Goal: Entertainment & Leisure: Browse casually

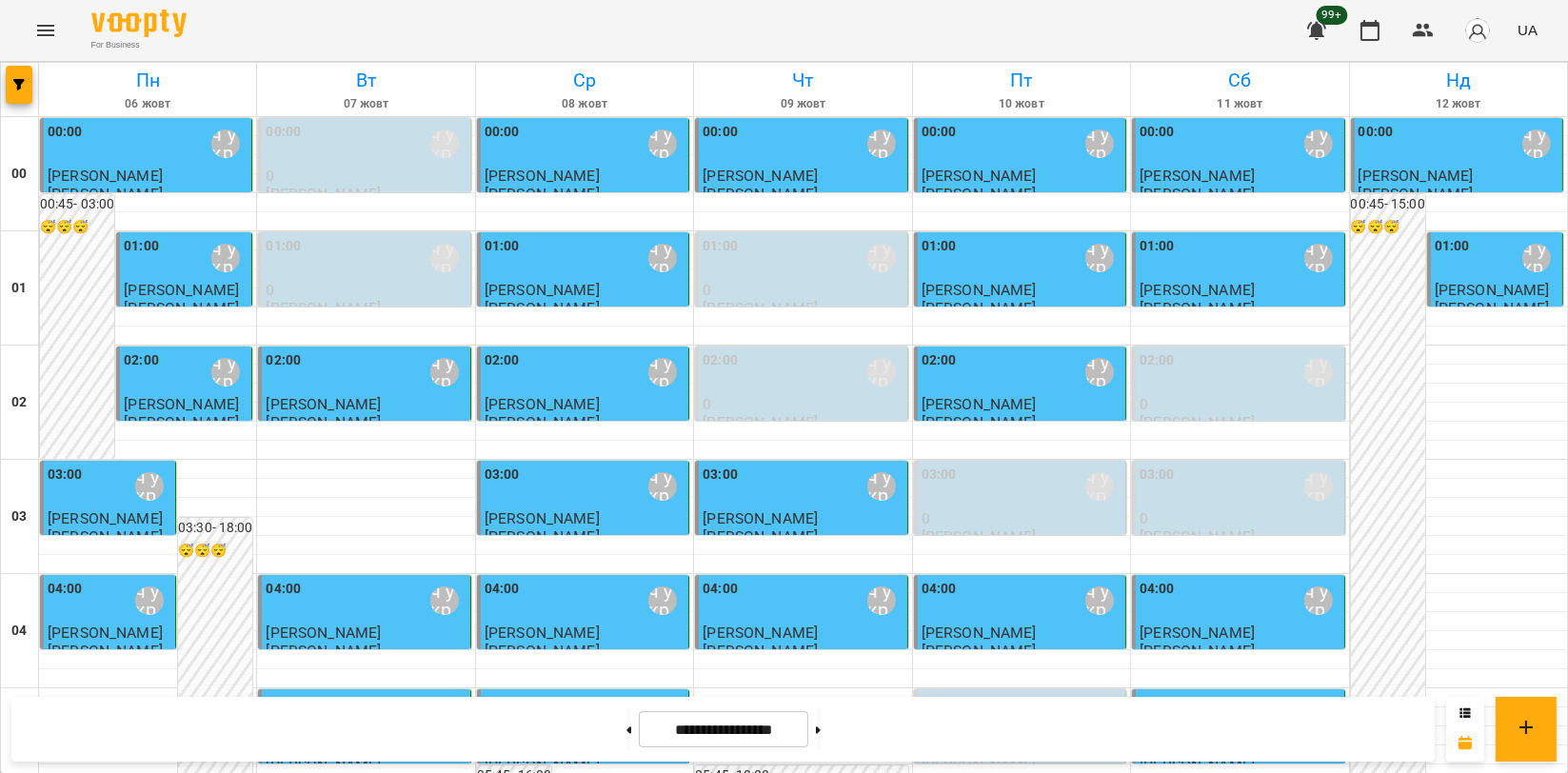
scroll to position [1797, 0]
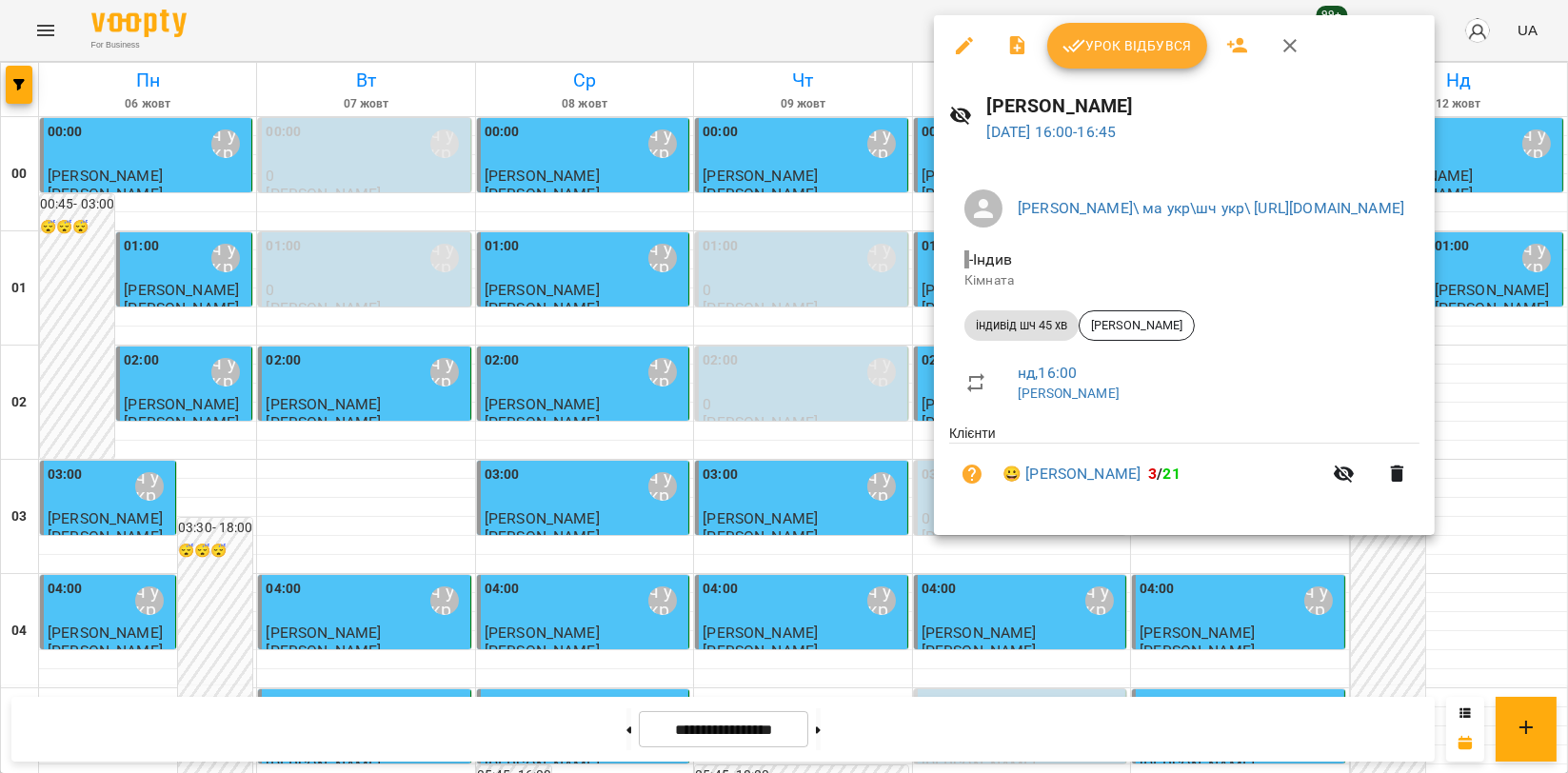
click at [1138, 48] on span "Урок відбувся" at bounding box center [1127, 45] width 130 height 23
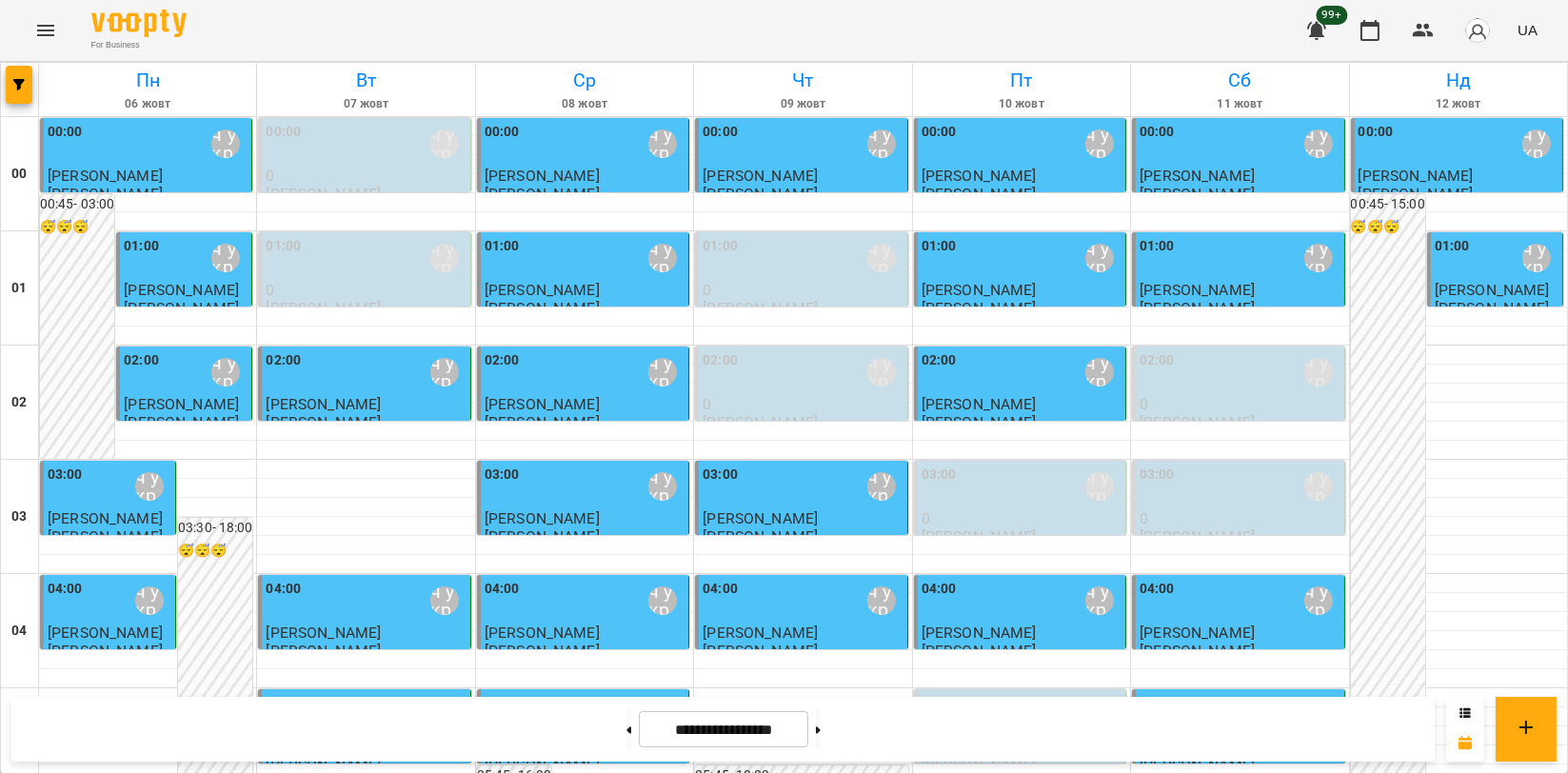
scroll to position [1797, 0]
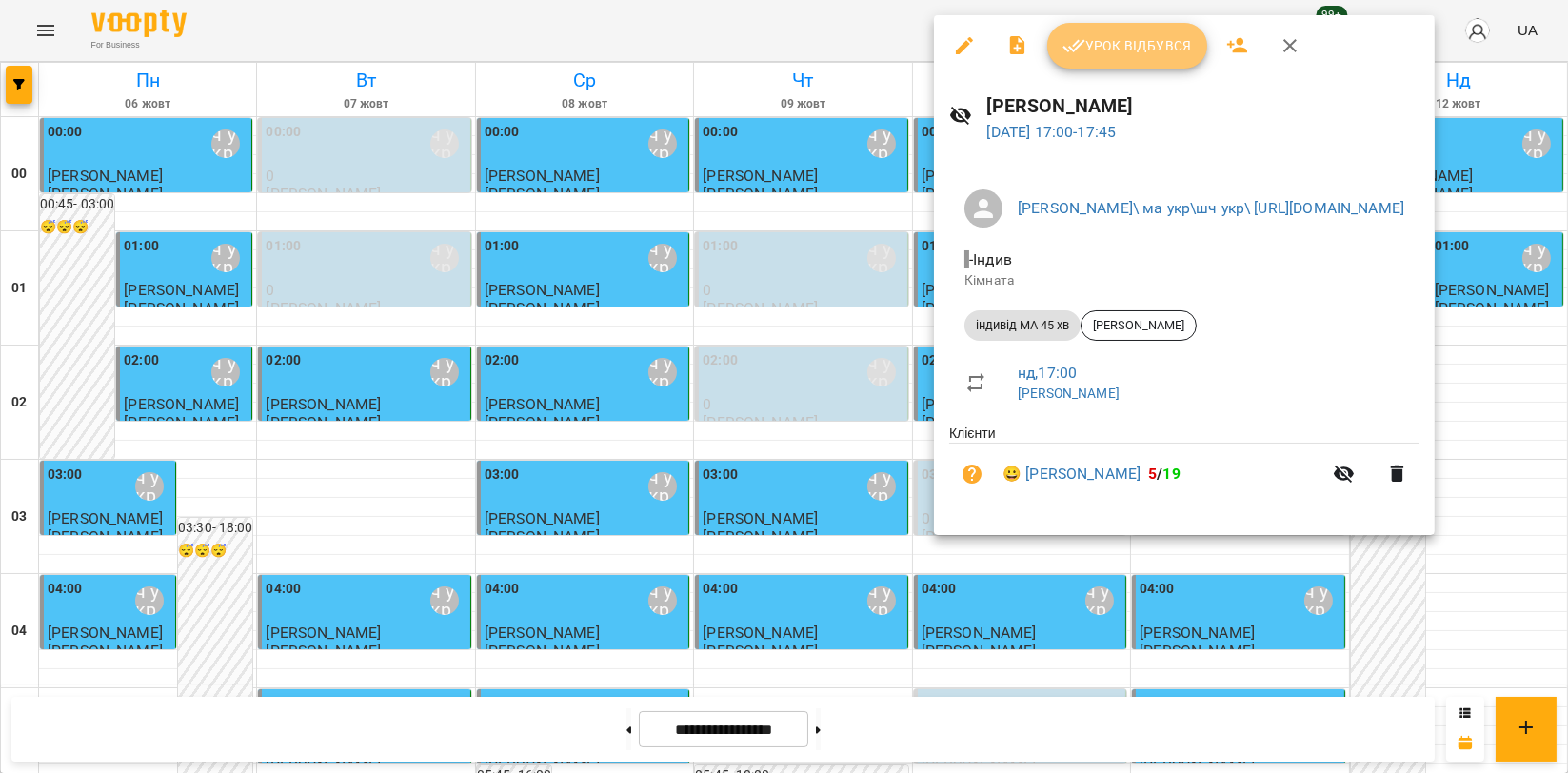
click at [1166, 66] on button "Урок відбувся" at bounding box center [1127, 46] width 160 height 46
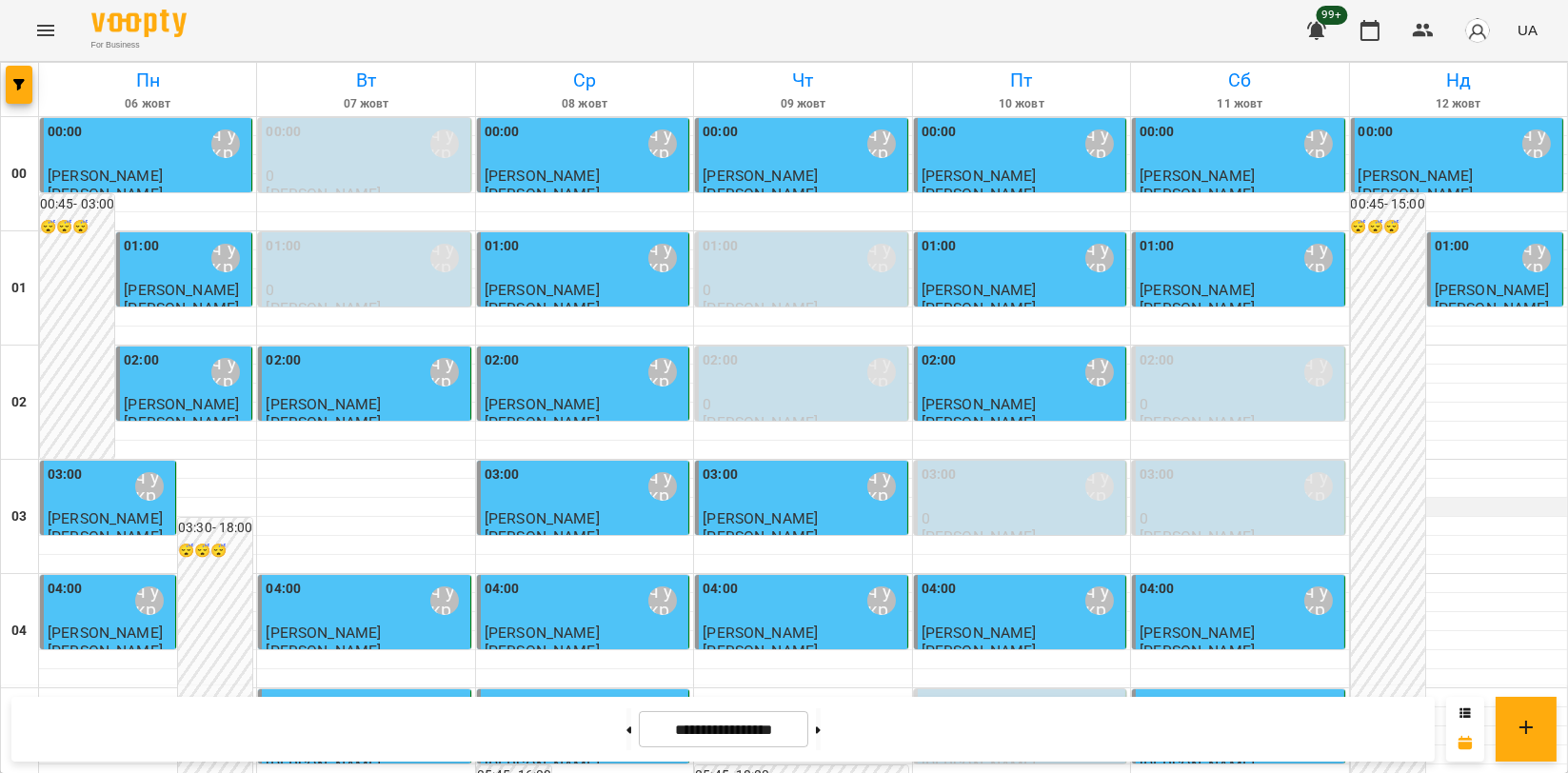
scroll to position [1904, 0]
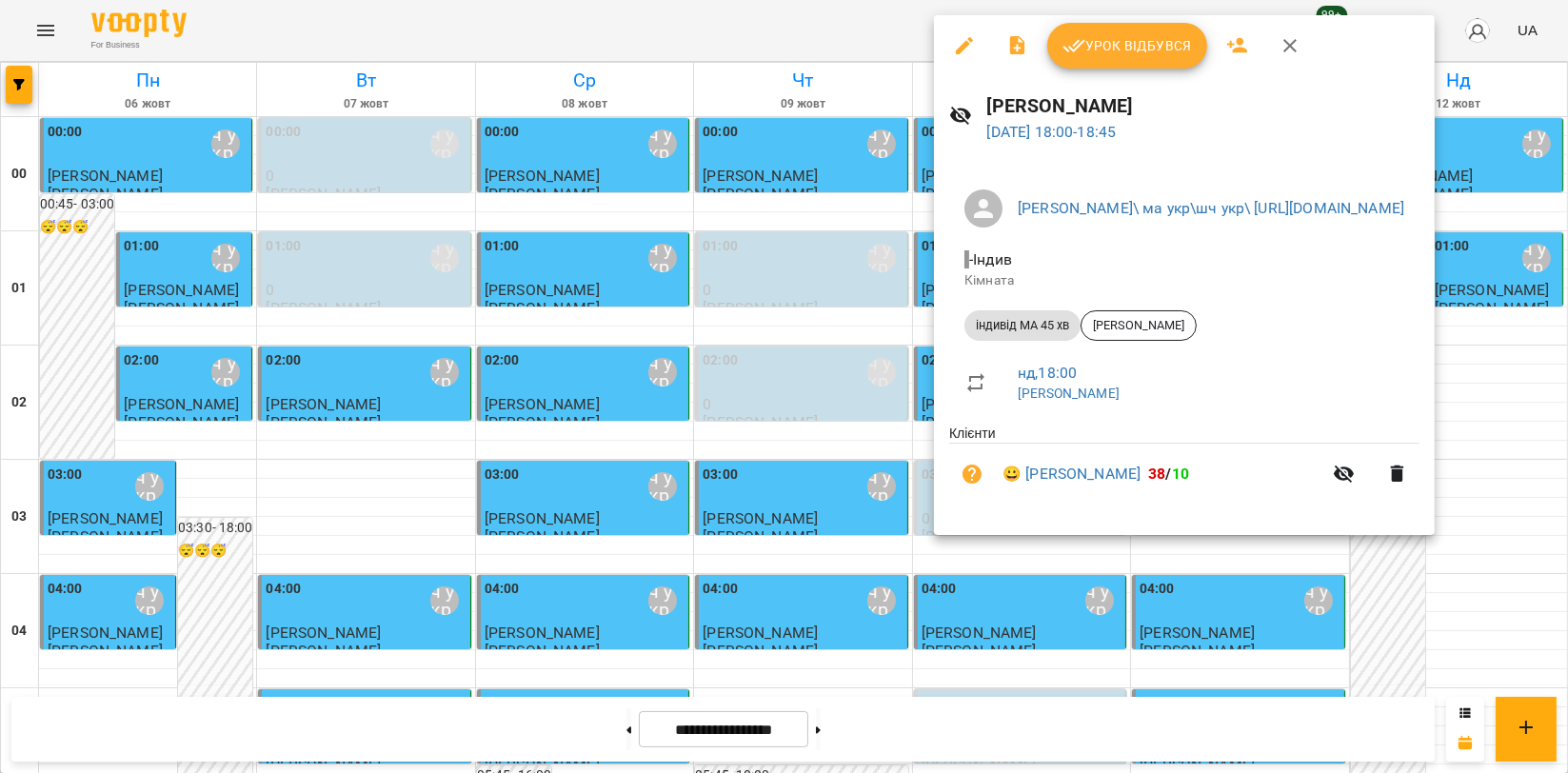
click at [1168, 43] on span "Урок відбувся" at bounding box center [1127, 45] width 130 height 23
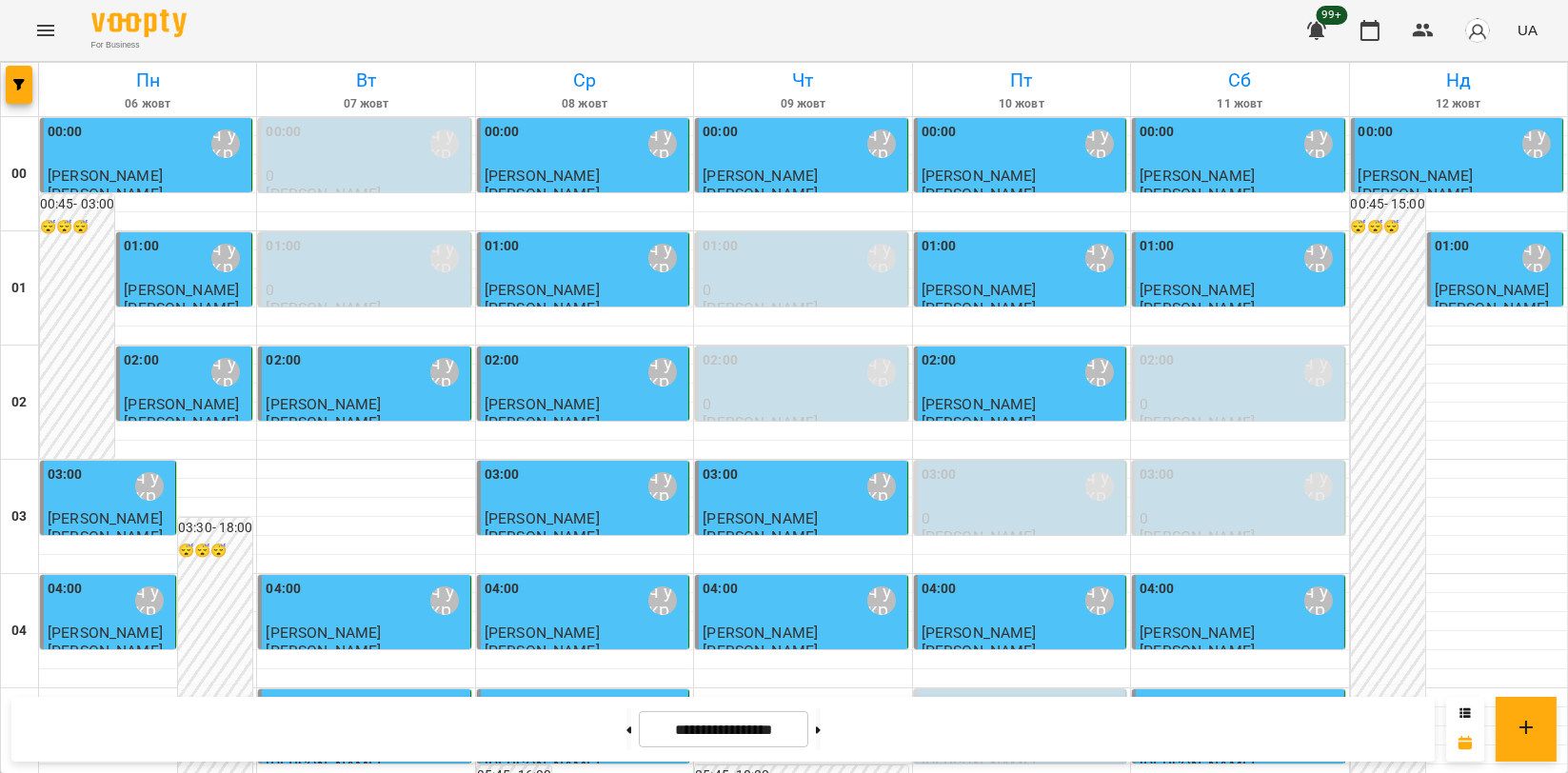
scroll to position [2116, 0]
click at [32, 43] on button "Menu" at bounding box center [46, 31] width 46 height 46
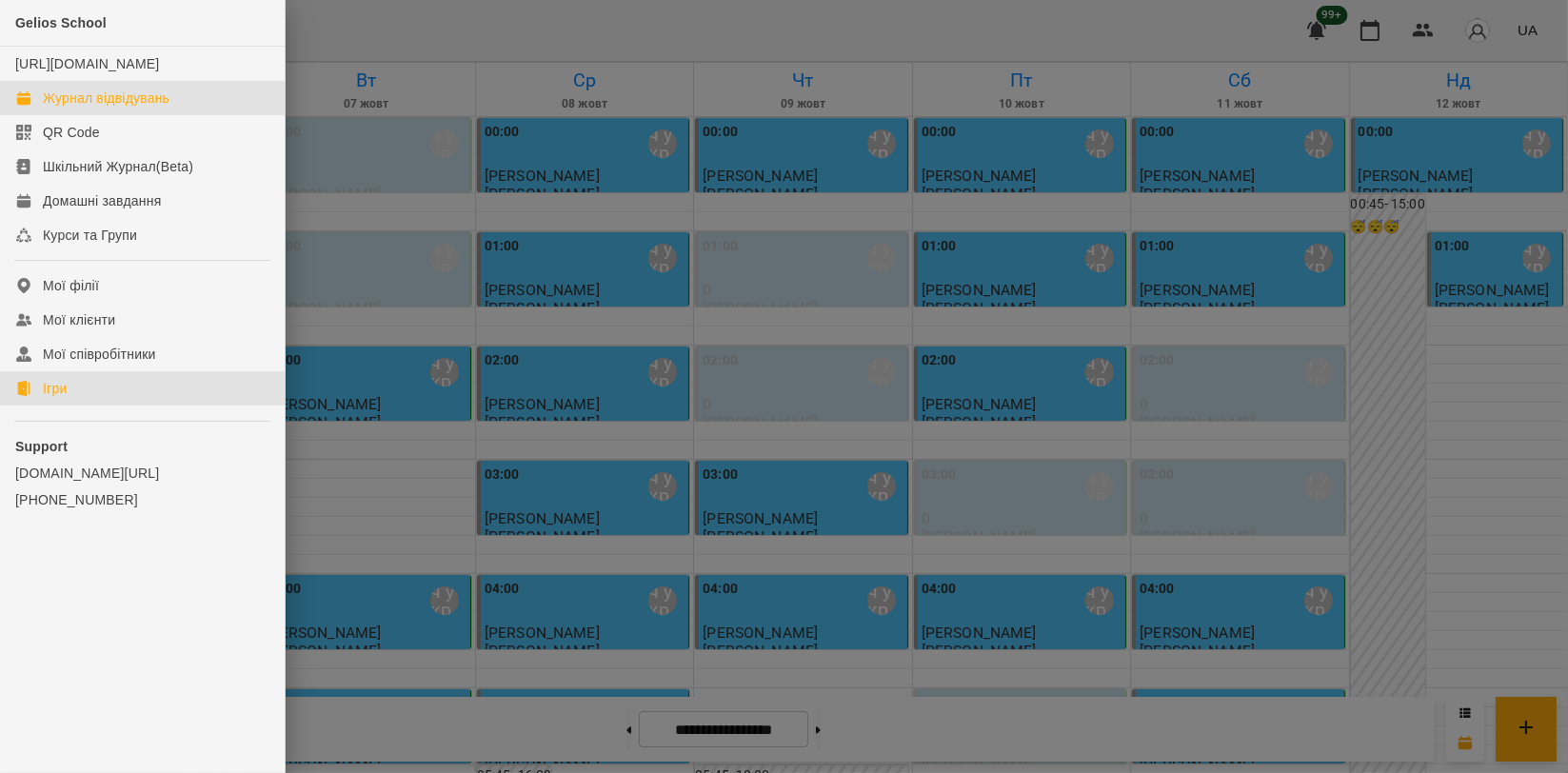
click at [82, 406] on link "Ігри" at bounding box center [142, 388] width 284 height 34
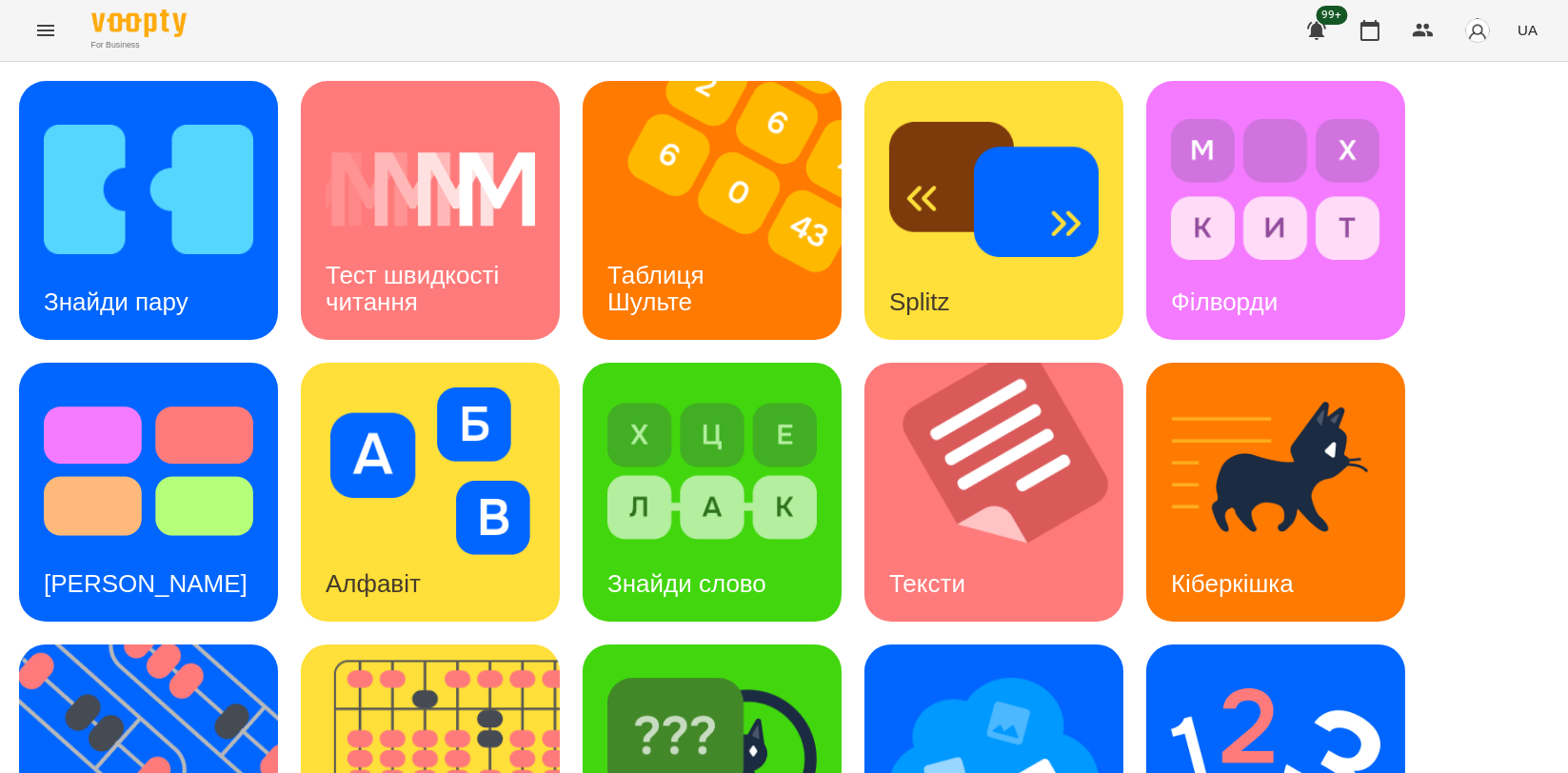
scroll to position [211, 0]
click at [439, 644] on img at bounding box center [443, 774] width 283 height 259
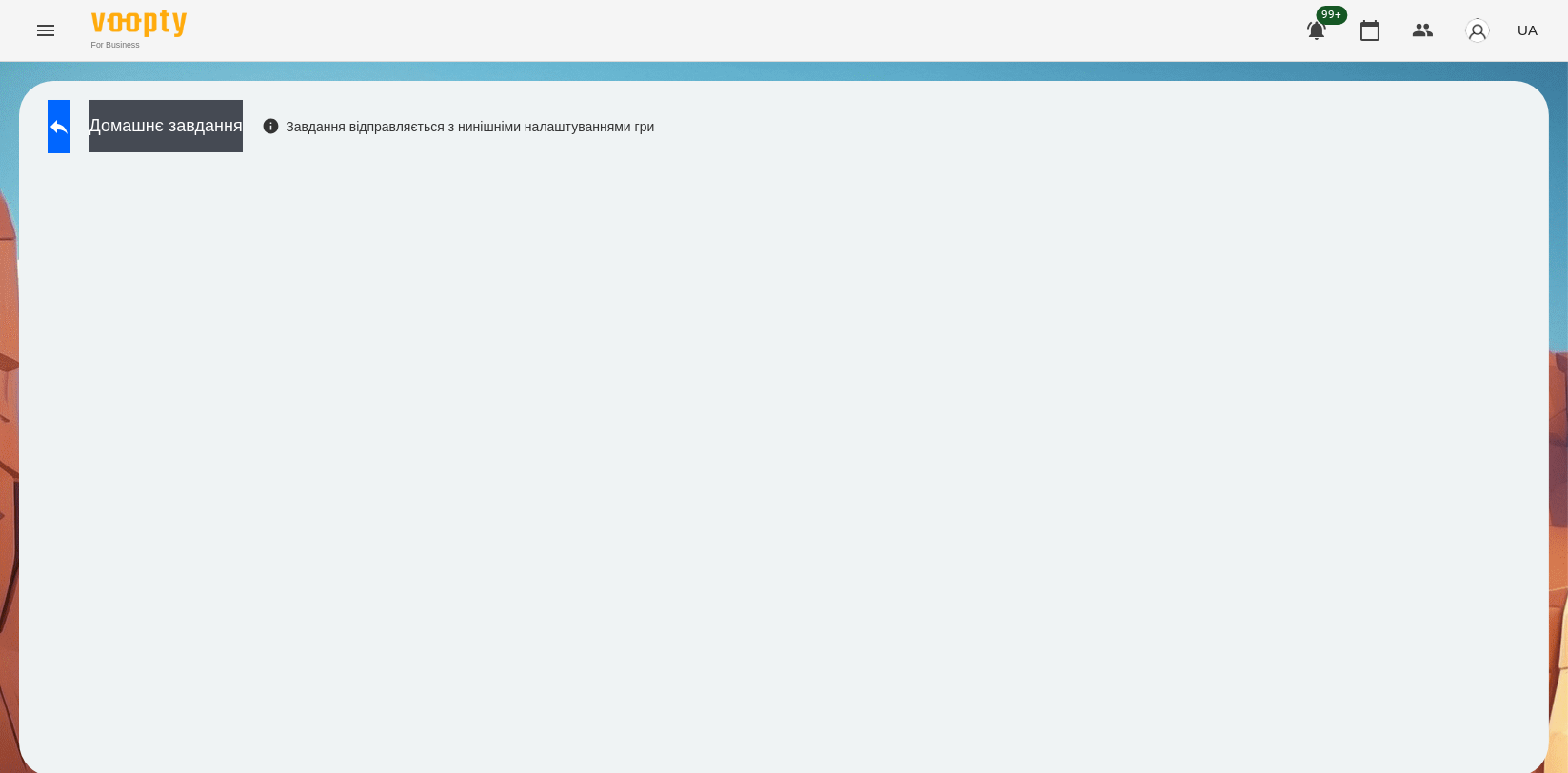
click at [1064, 6] on div "For Business 99+ UA" at bounding box center [784, 30] width 1568 height 61
click at [1063, 5] on div "For Business 99+ UA" at bounding box center [784, 30] width 1568 height 61
click at [70, 121] on icon at bounding box center [59, 127] width 23 height 23
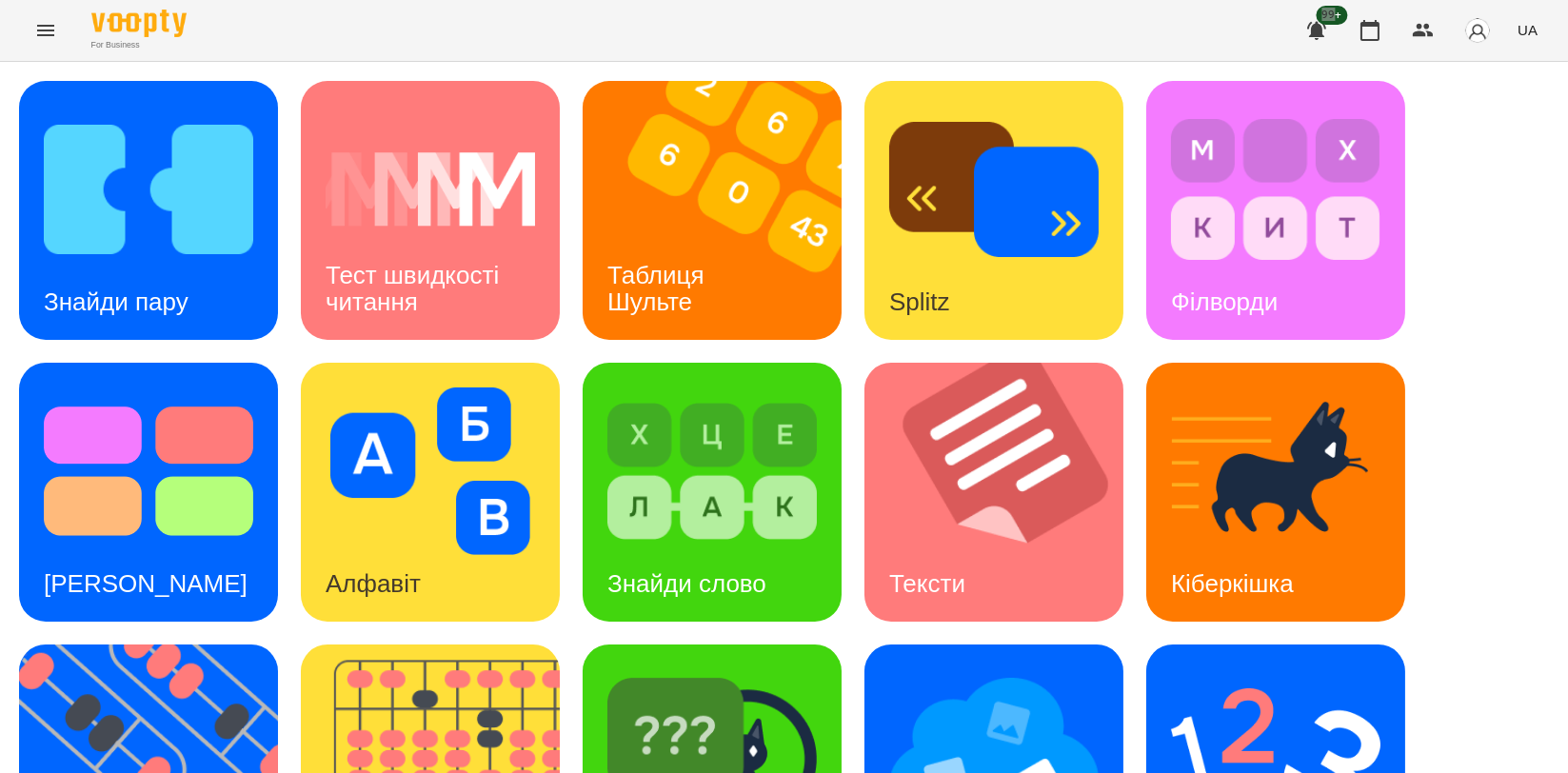
scroll to position [211, 0]
click at [158, 644] on img at bounding box center [161, 774] width 283 height 259
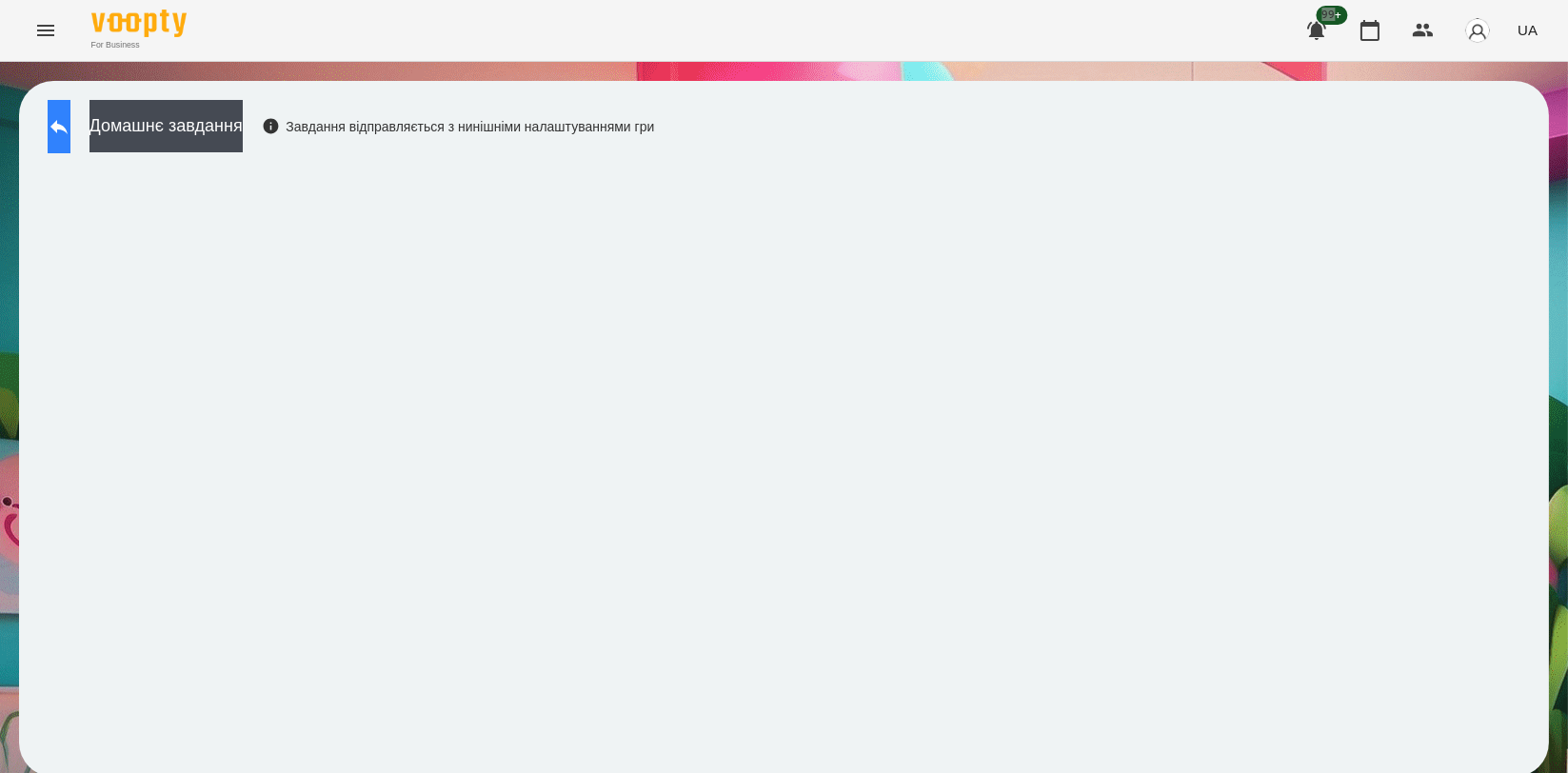
click at [68, 125] on icon at bounding box center [59, 127] width 17 height 14
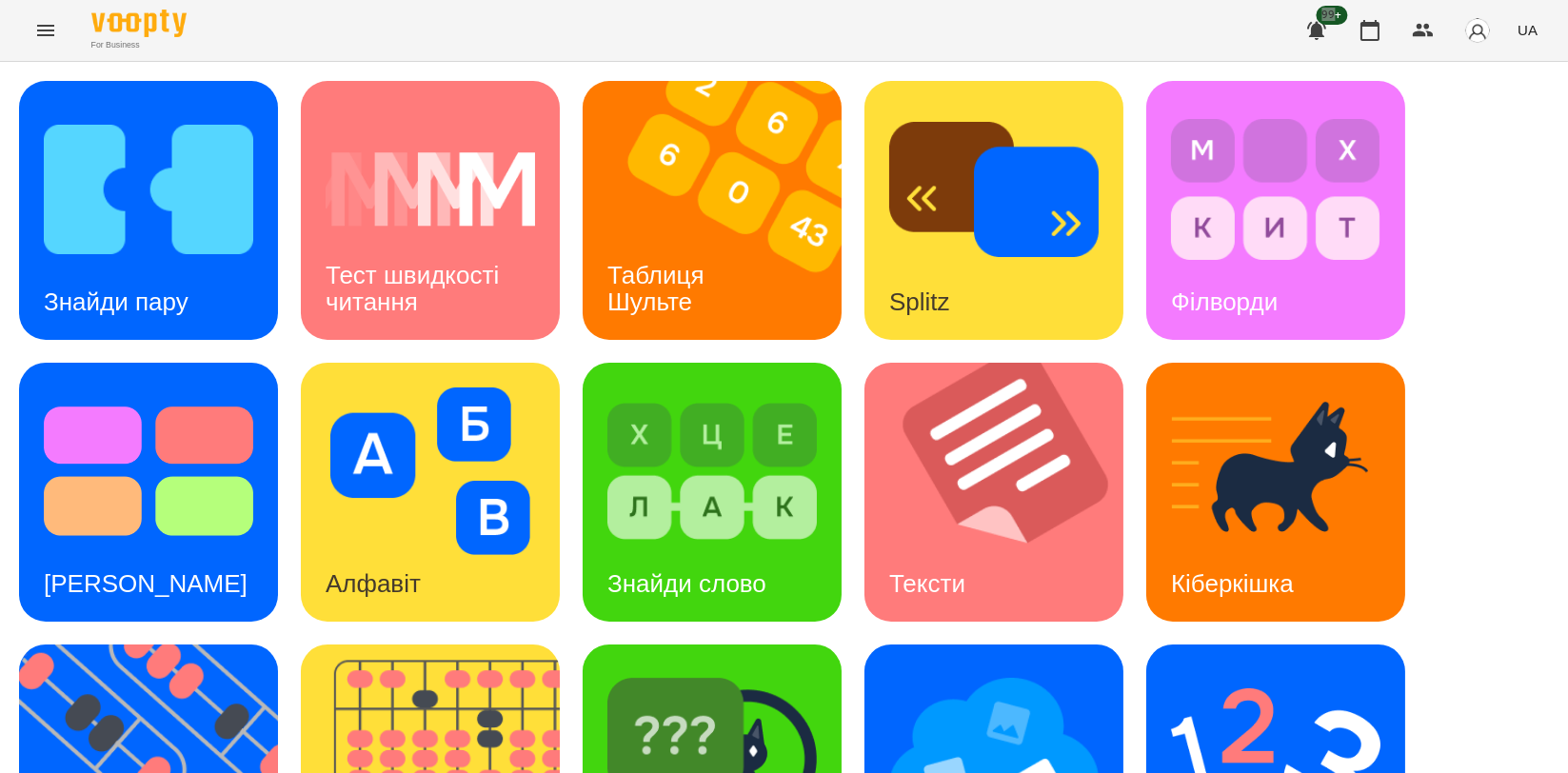
scroll to position [431, 0]
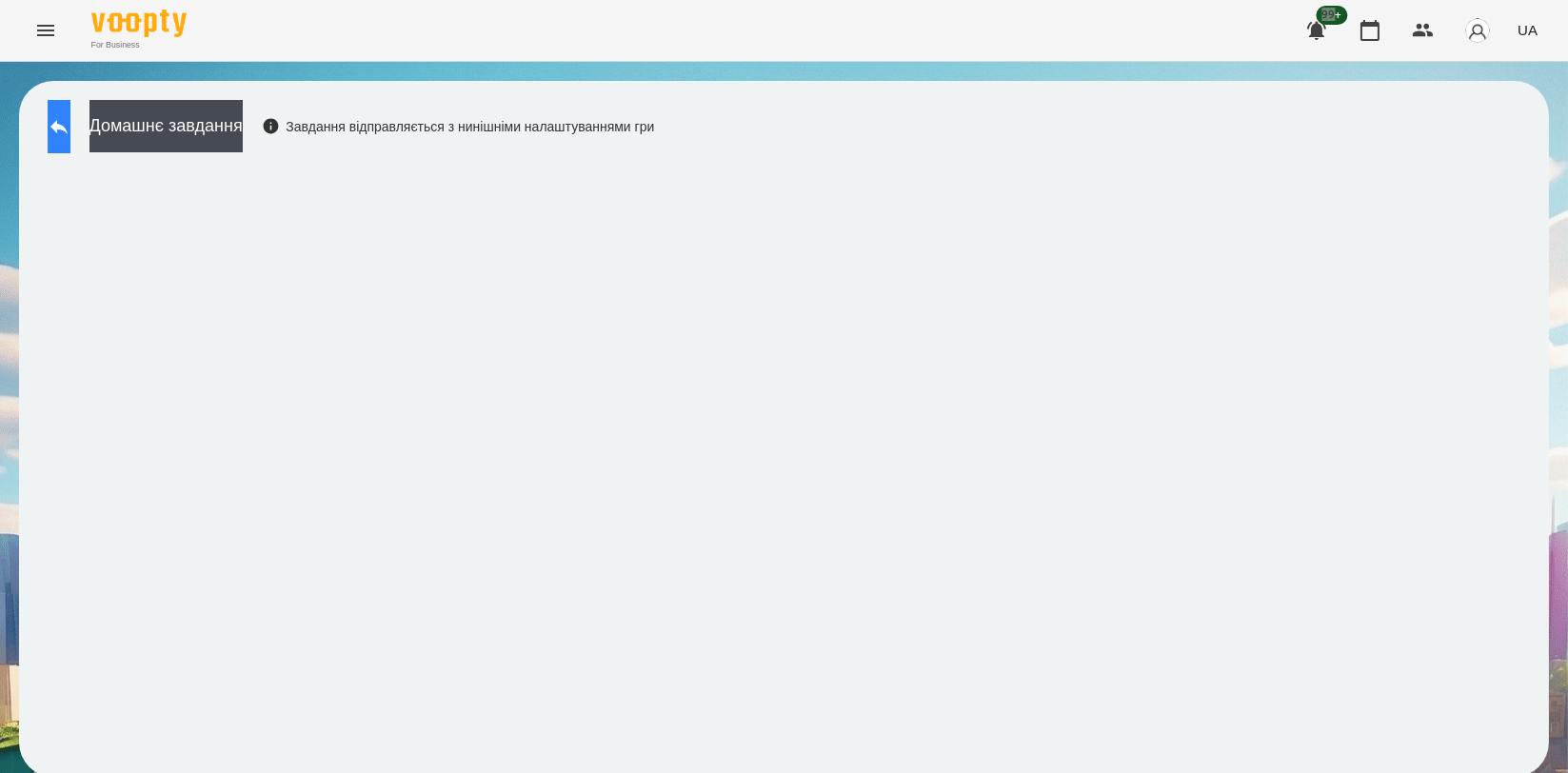
click at [70, 120] on icon at bounding box center [59, 127] width 23 height 23
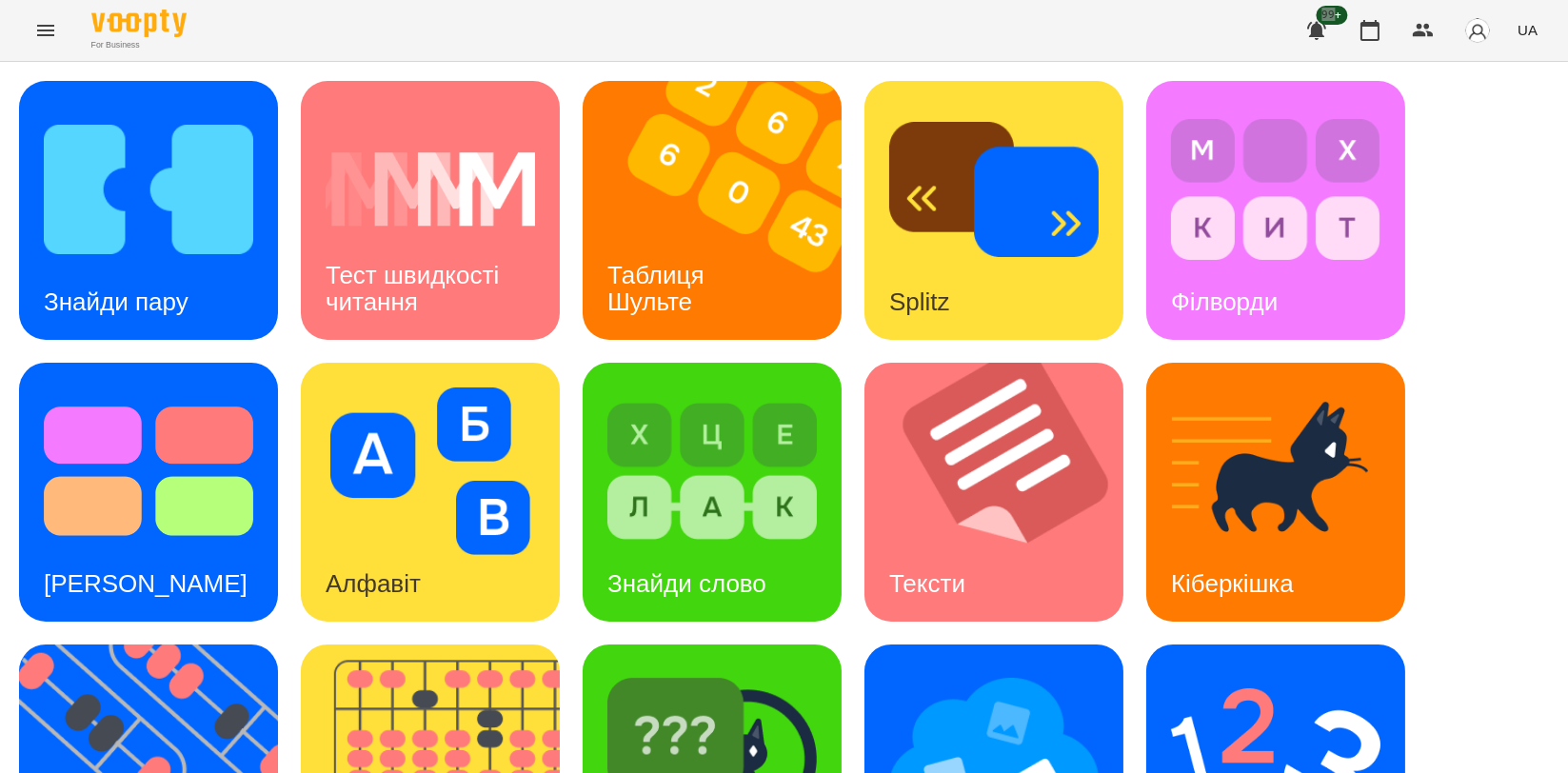
scroll to position [423, 0]
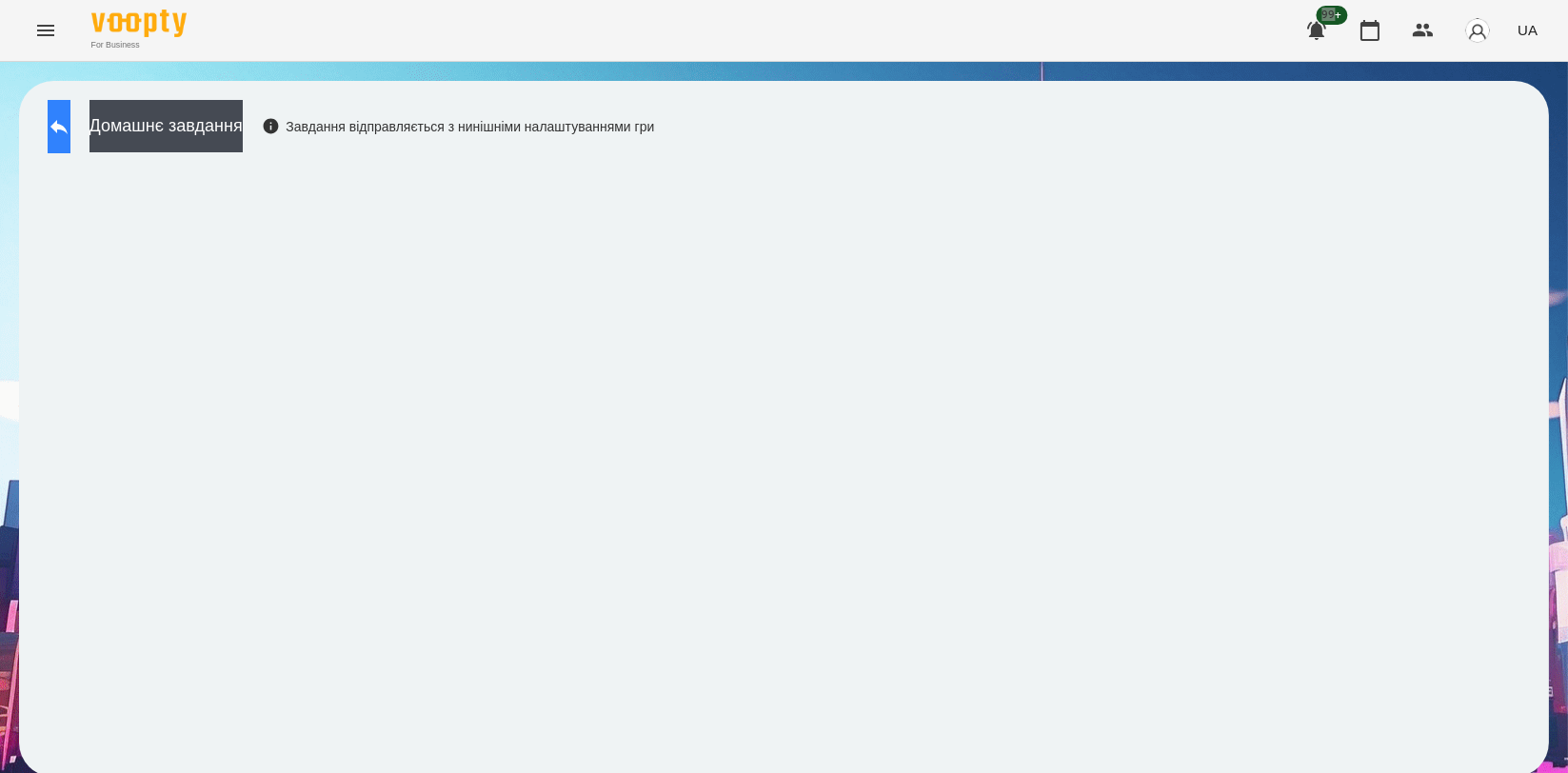
click at [71, 120] on icon at bounding box center [59, 127] width 23 height 23
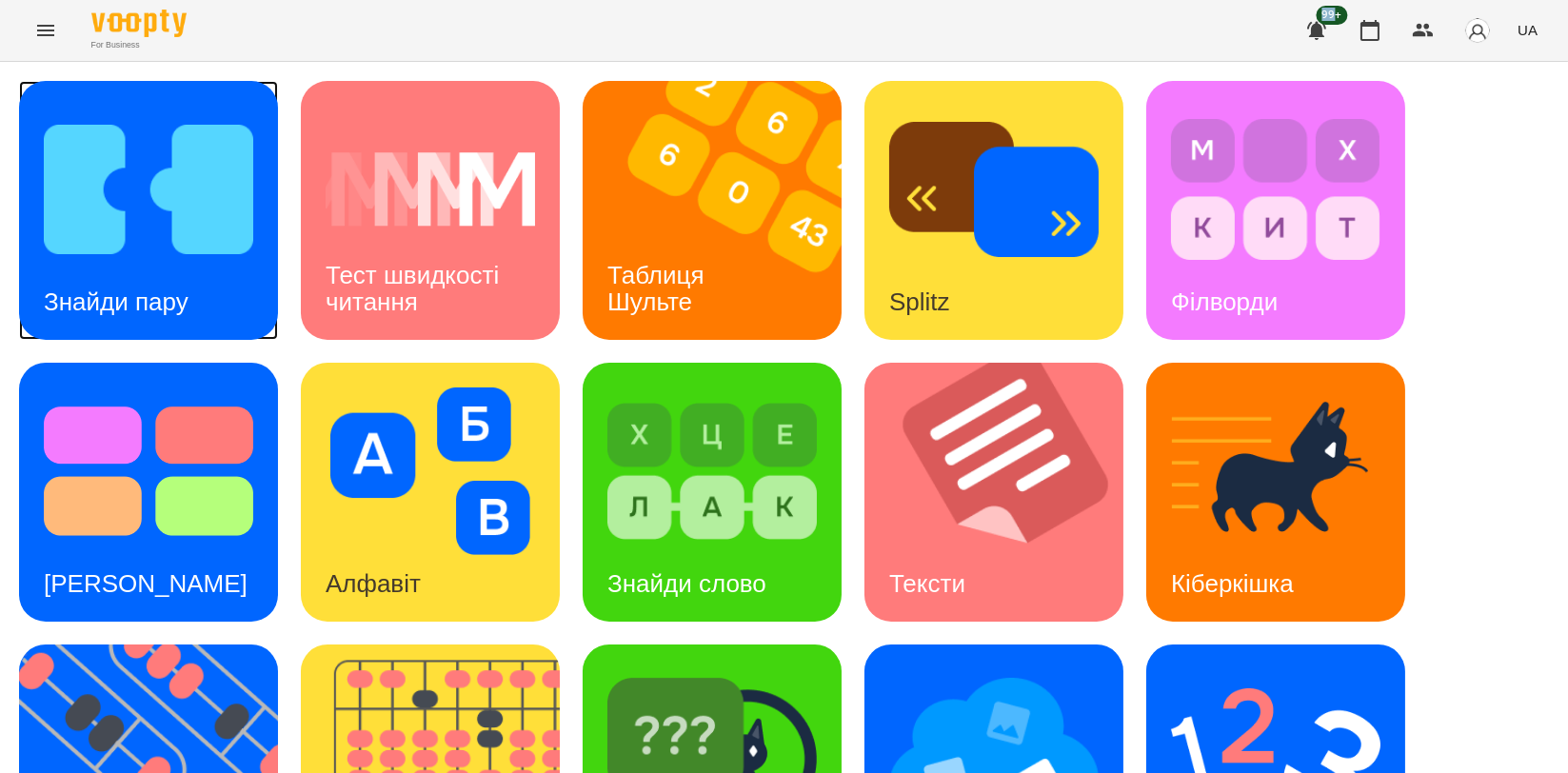
click at [127, 279] on div "Знайди пару" at bounding box center [116, 301] width 195 height 75
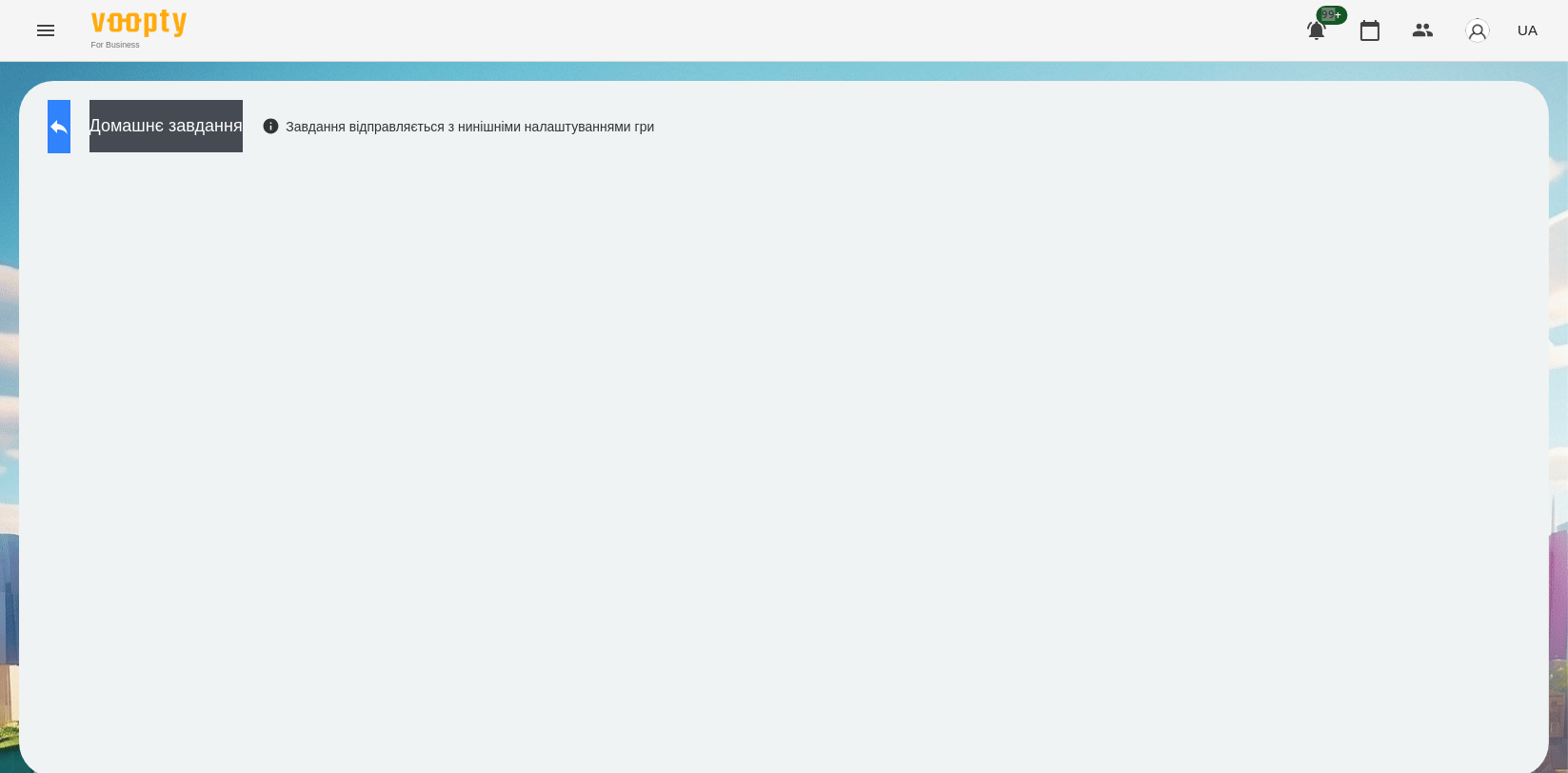
click at [71, 119] on icon at bounding box center [59, 127] width 23 height 23
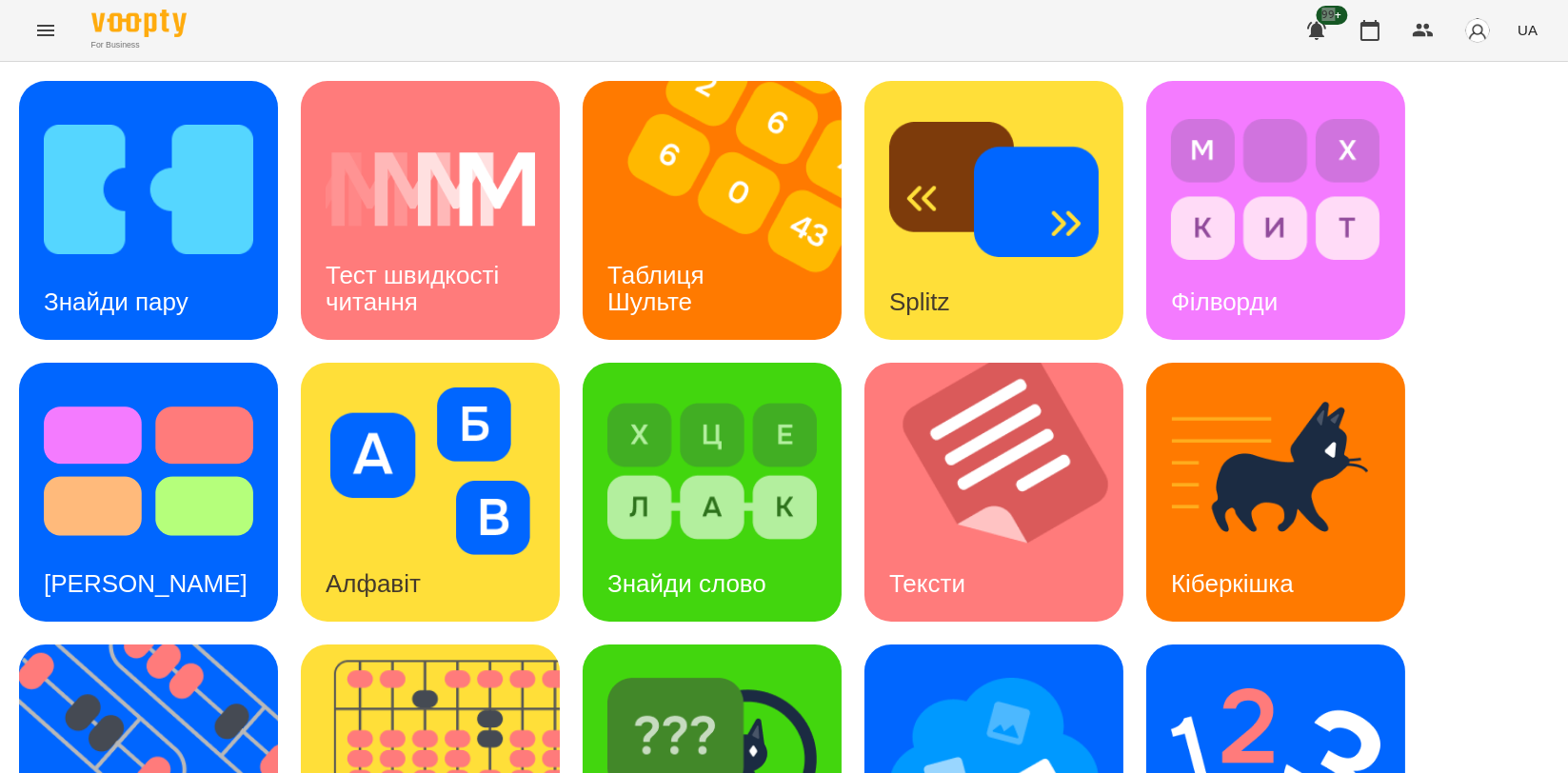
scroll to position [423, 0]
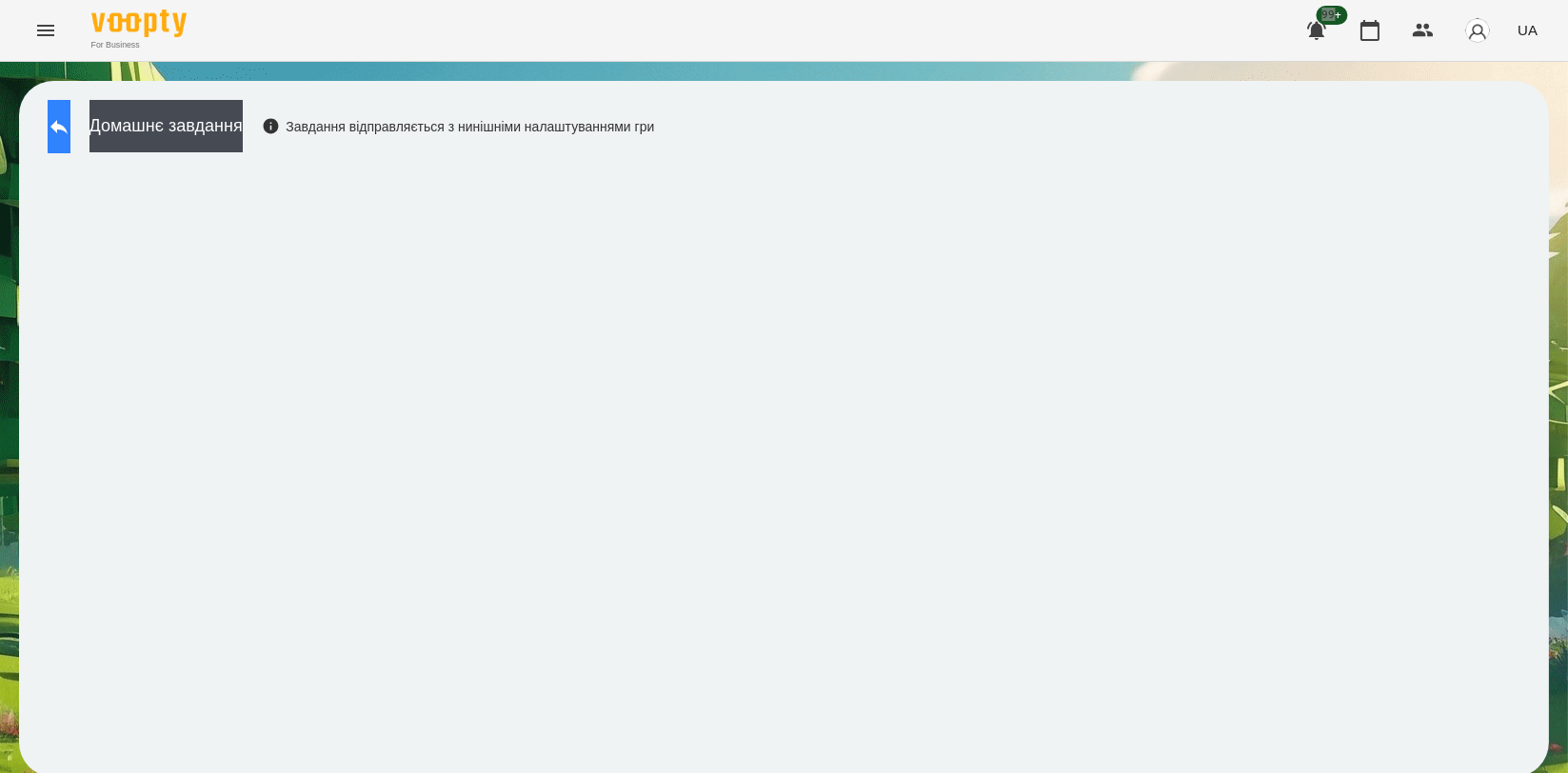
click at [71, 137] on icon at bounding box center [59, 127] width 23 height 23
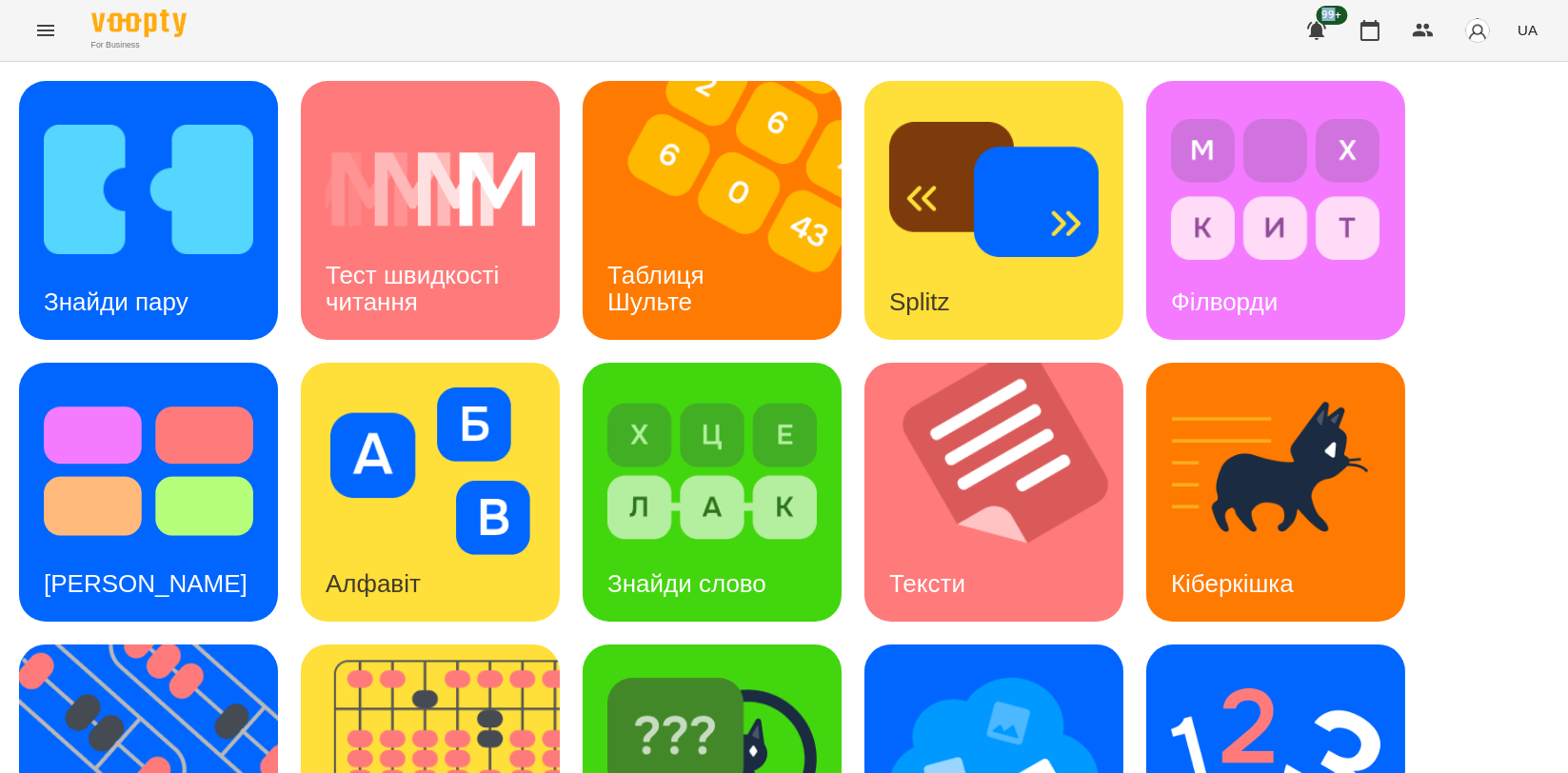
scroll to position [431, 0]
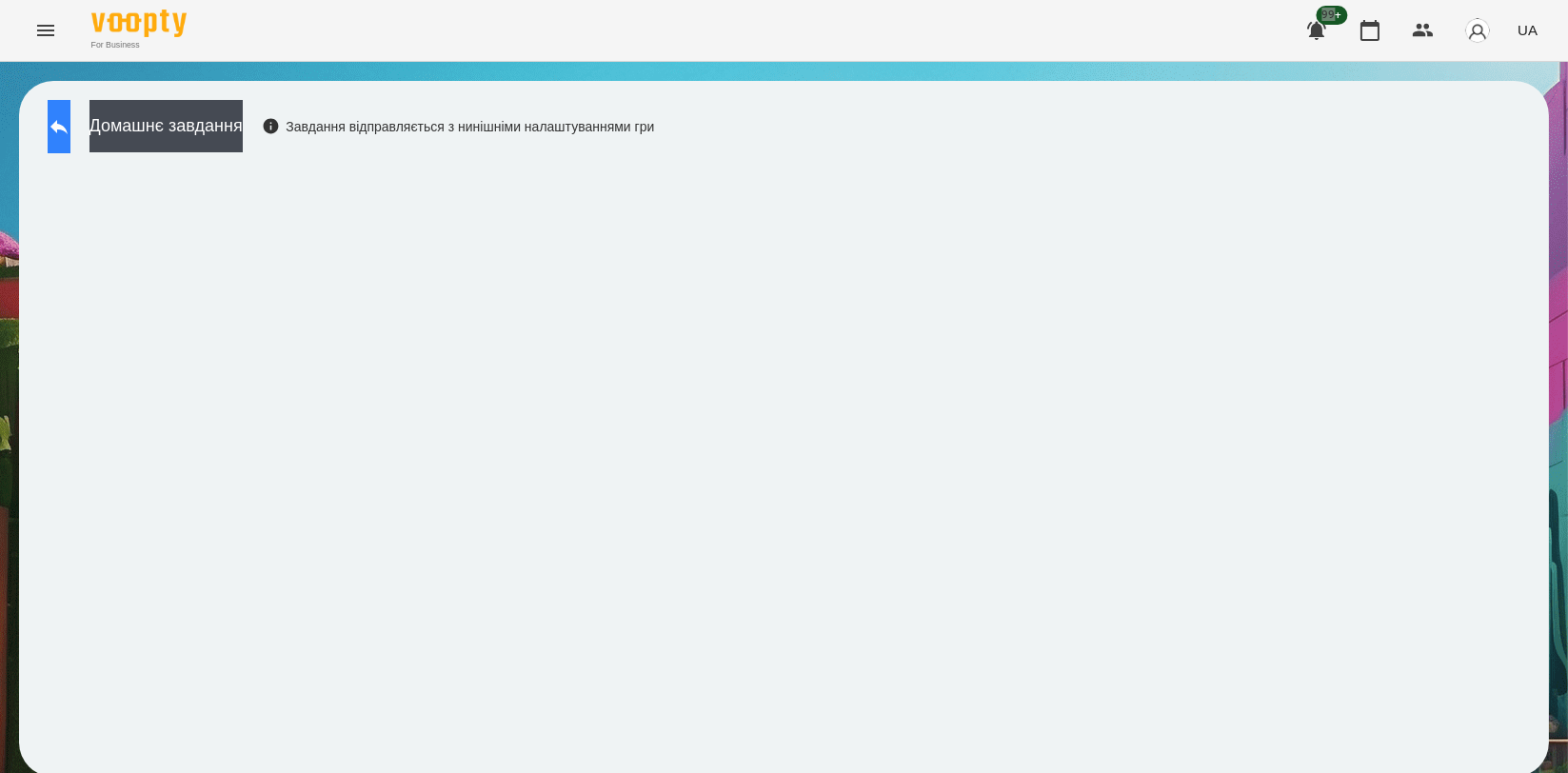
click at [71, 132] on icon at bounding box center [59, 127] width 23 height 23
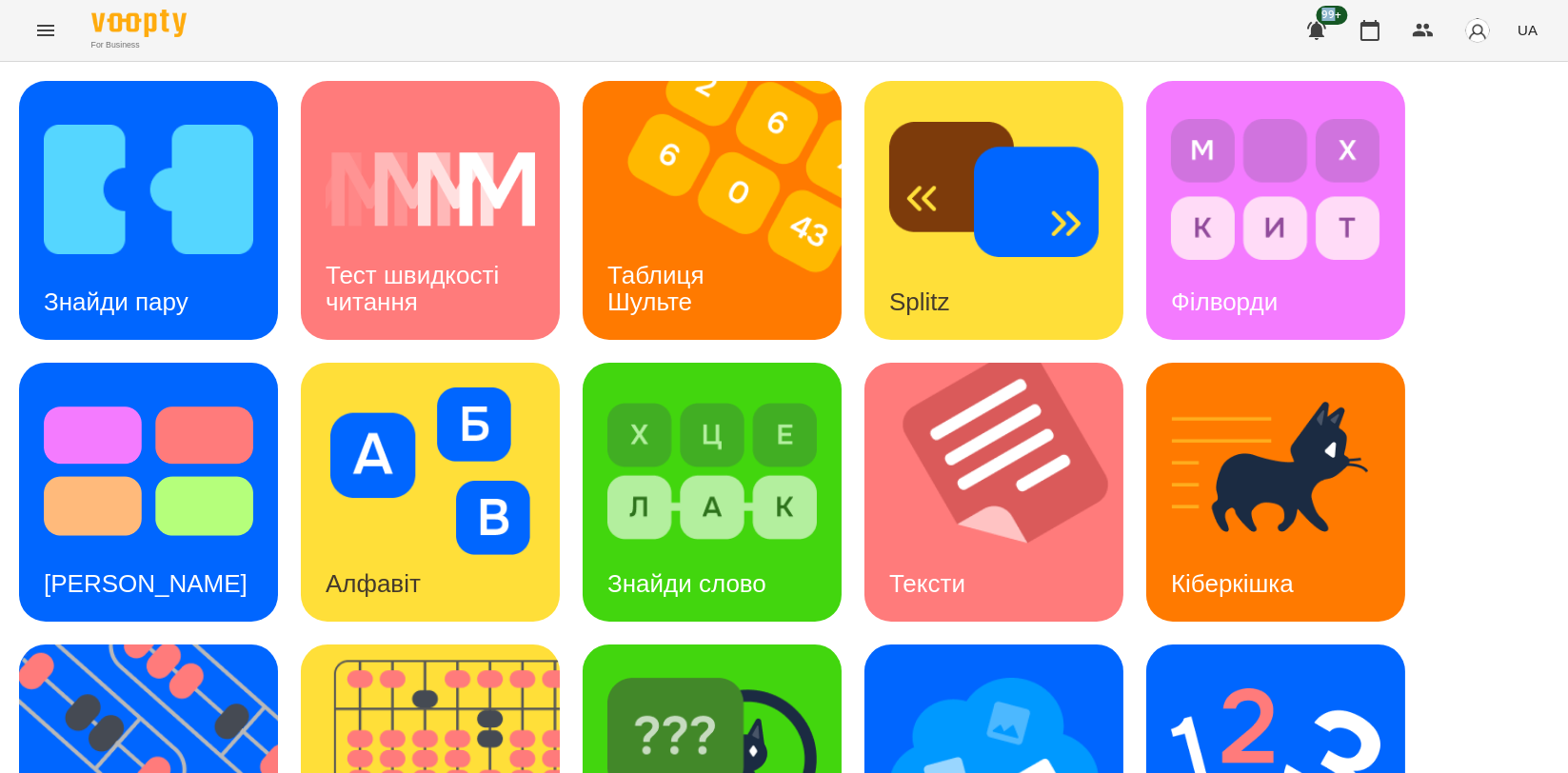
scroll to position [423, 0]
click at [656, 669] on img at bounding box center [712, 753] width 209 height 168
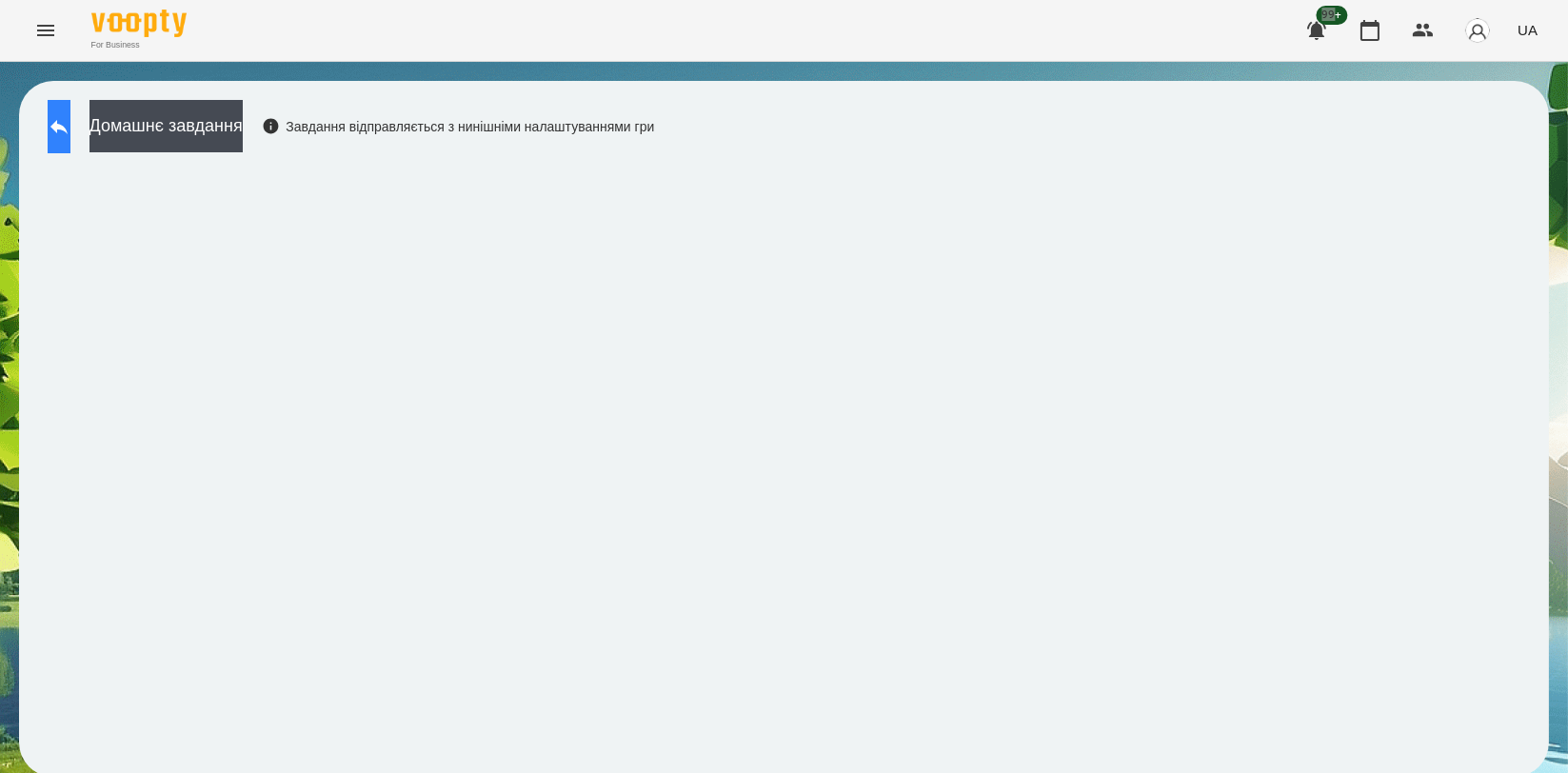
click at [60, 125] on button at bounding box center [59, 126] width 23 height 53
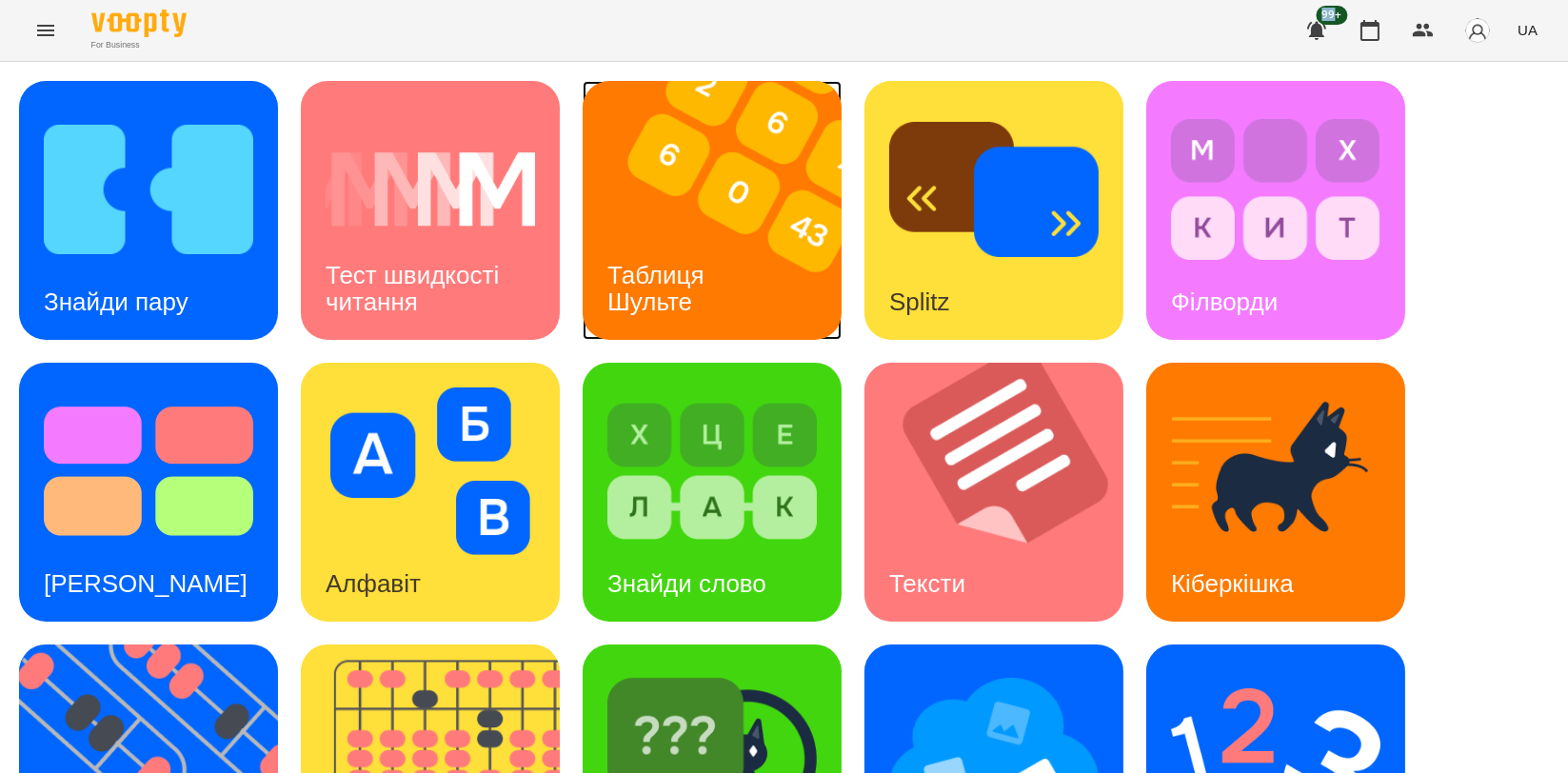
click at [617, 268] on h3 "Таблиця Шульте" at bounding box center [659, 288] width 104 height 54
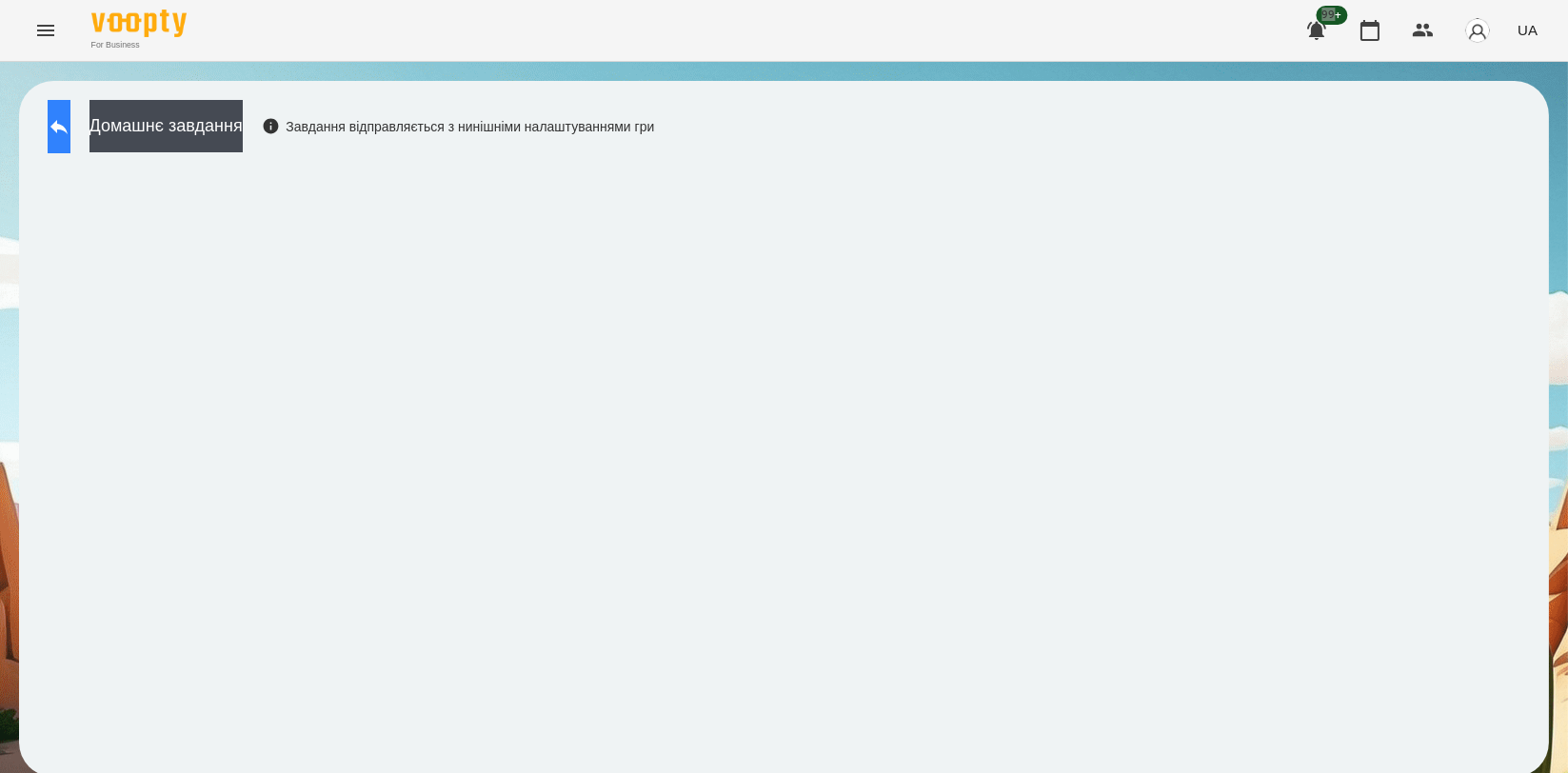
click at [61, 120] on button at bounding box center [59, 126] width 23 height 53
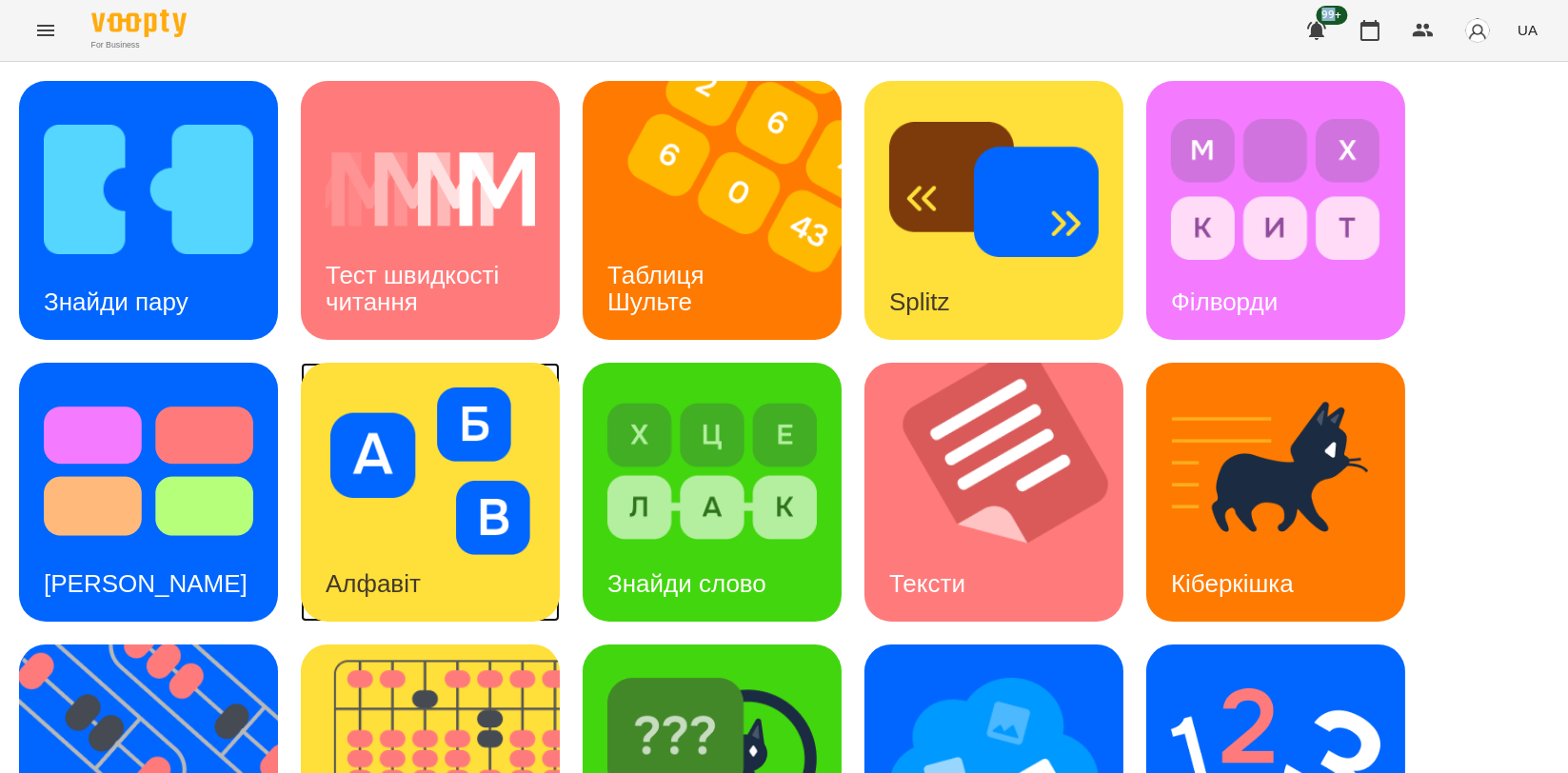
click at [421, 550] on div "Алфавіт" at bounding box center [373, 583] width 145 height 75
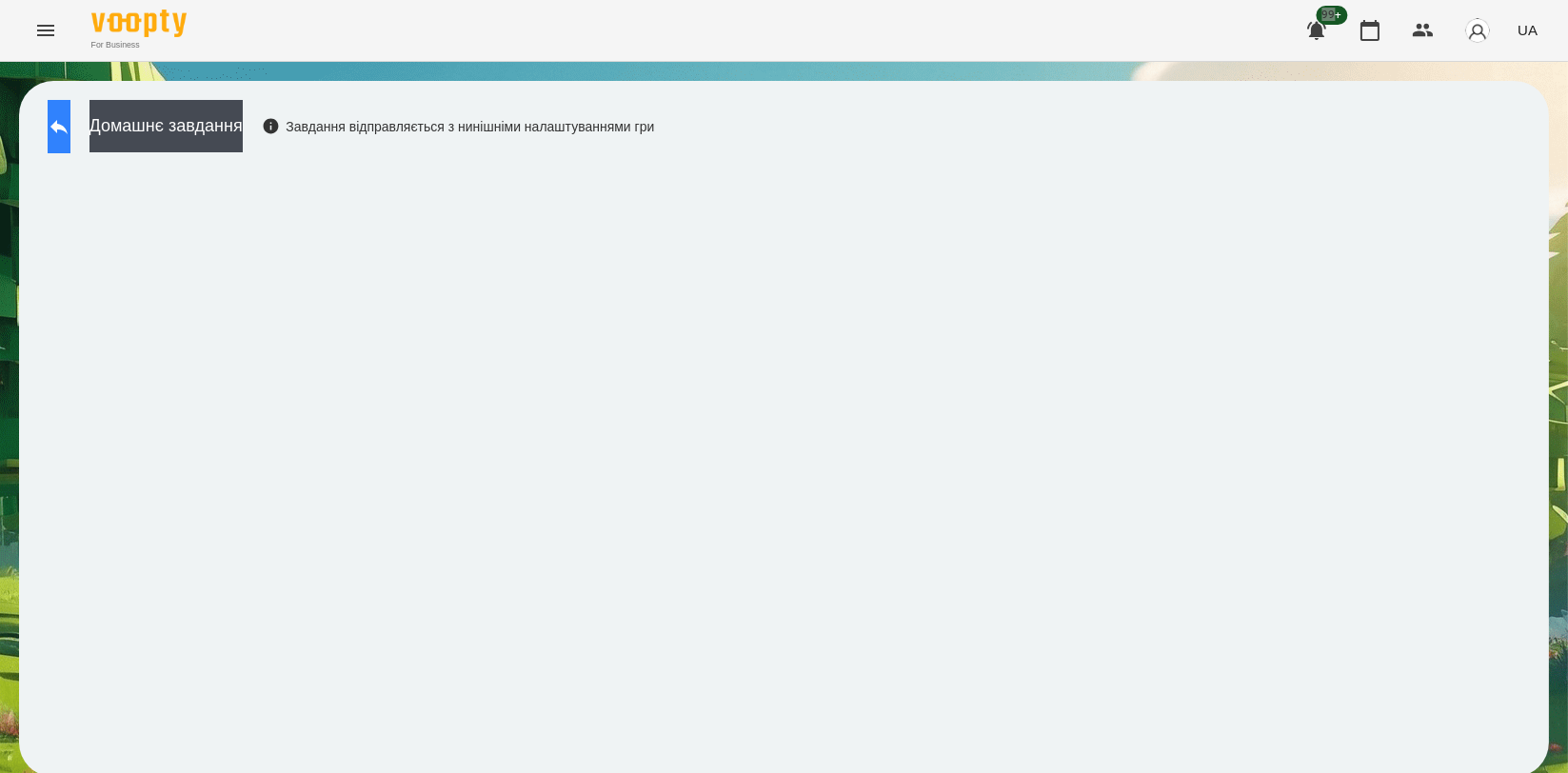
click at [71, 135] on icon at bounding box center [59, 127] width 23 height 23
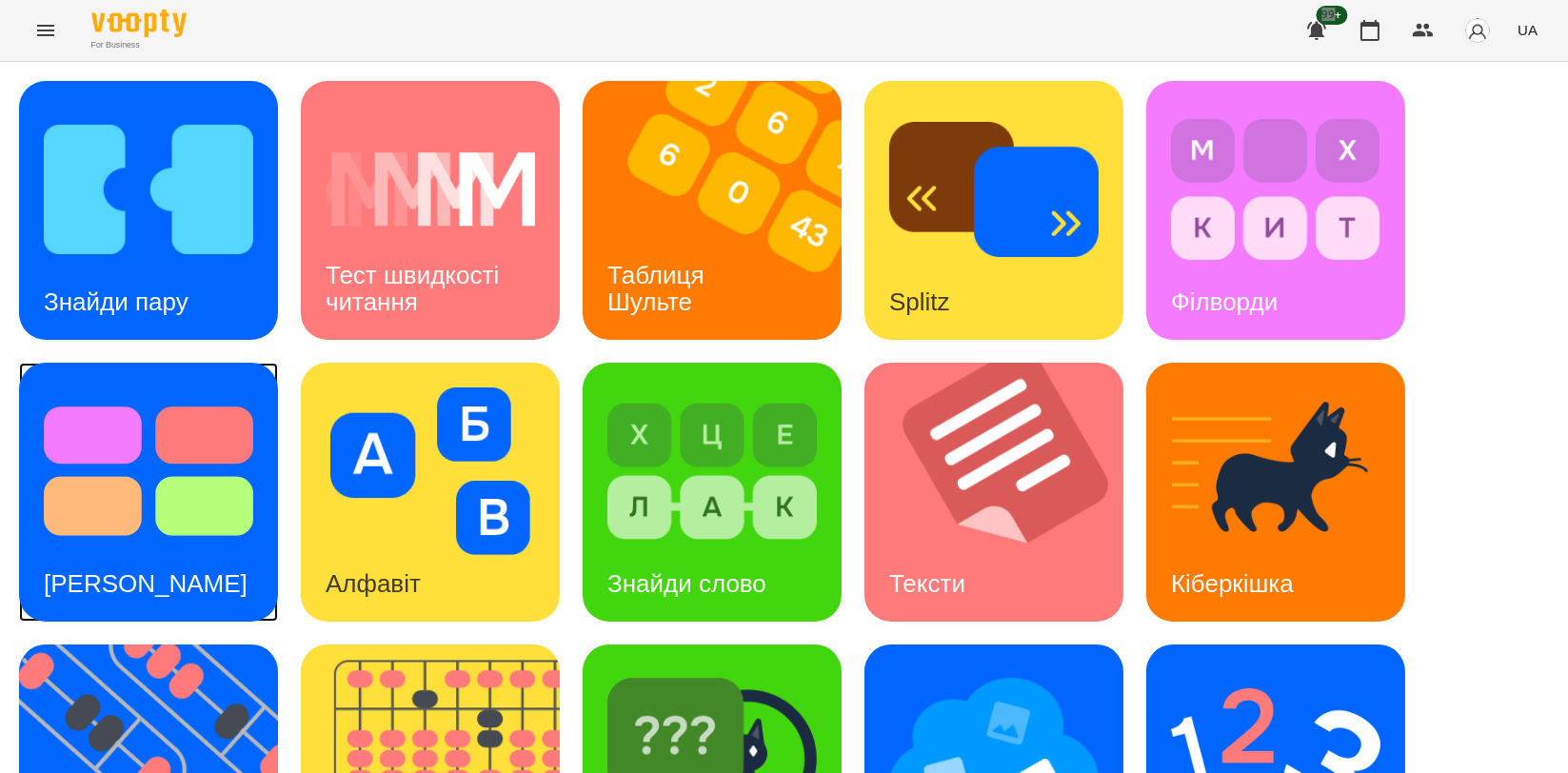
click at [143, 504] on img at bounding box center [149, 472] width 209 height 168
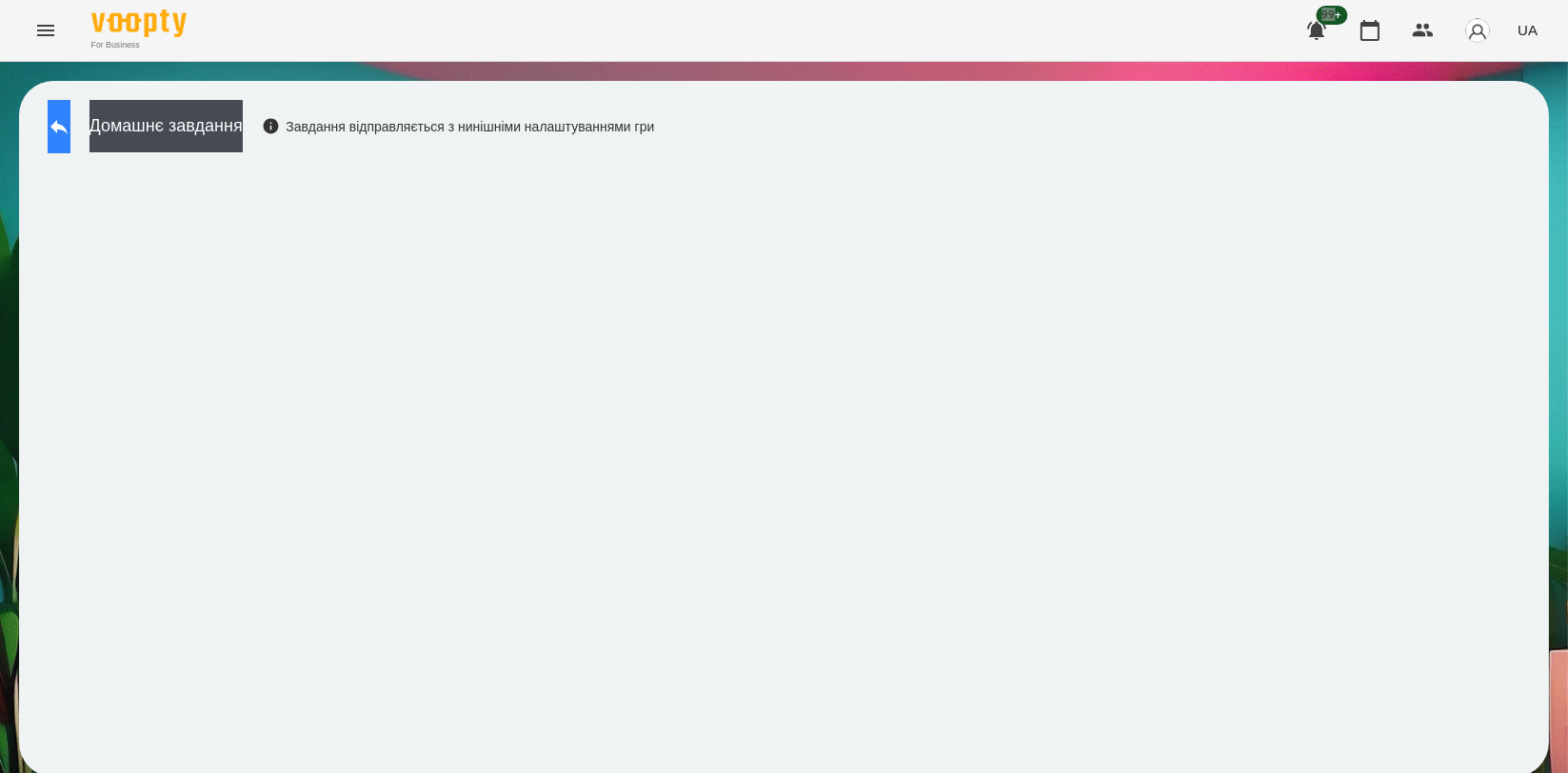
click at [71, 137] on button at bounding box center [59, 126] width 23 height 53
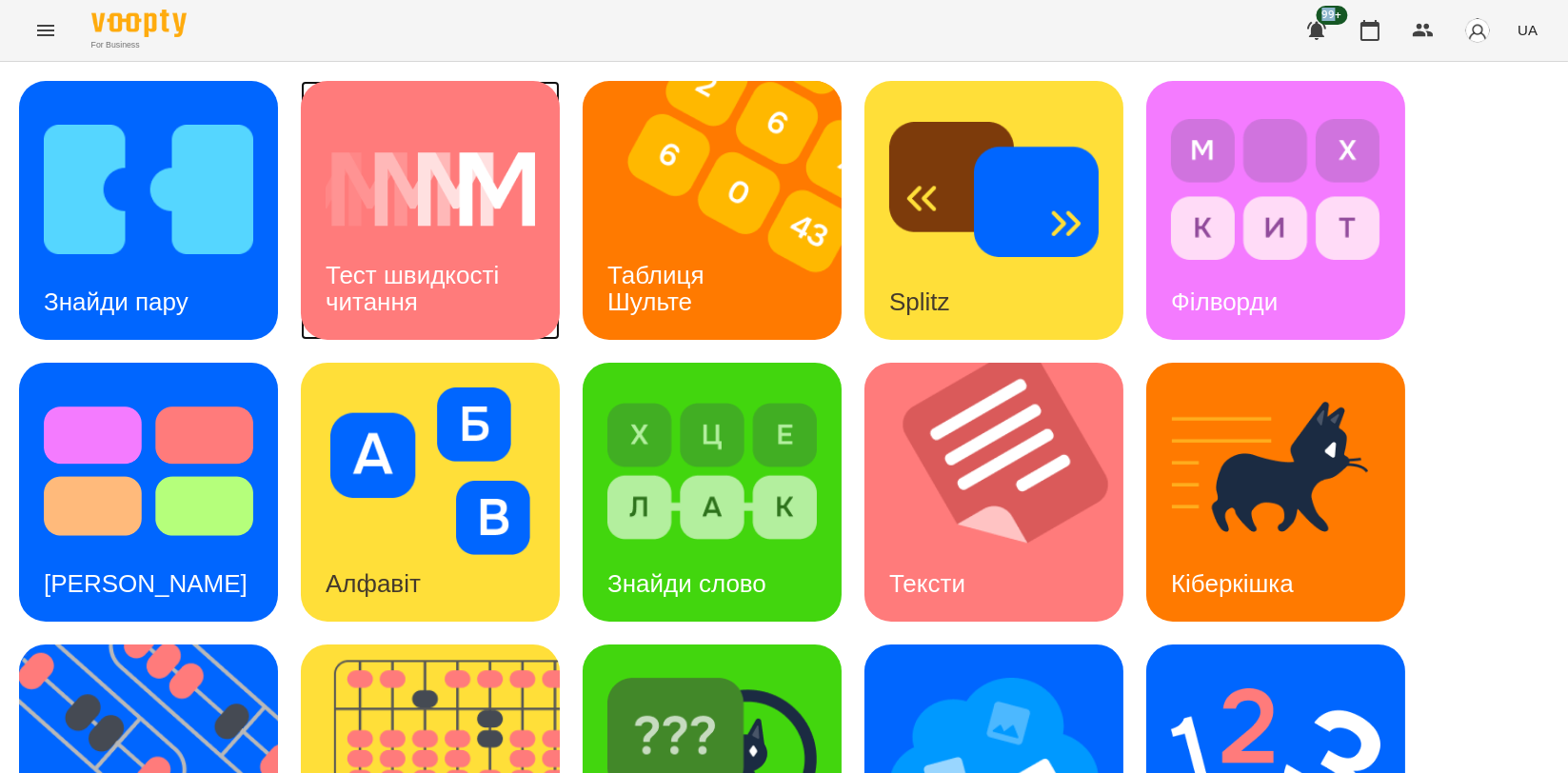
click at [367, 288] on h3 "Тест швидкості читання" at bounding box center [416, 288] width 180 height 54
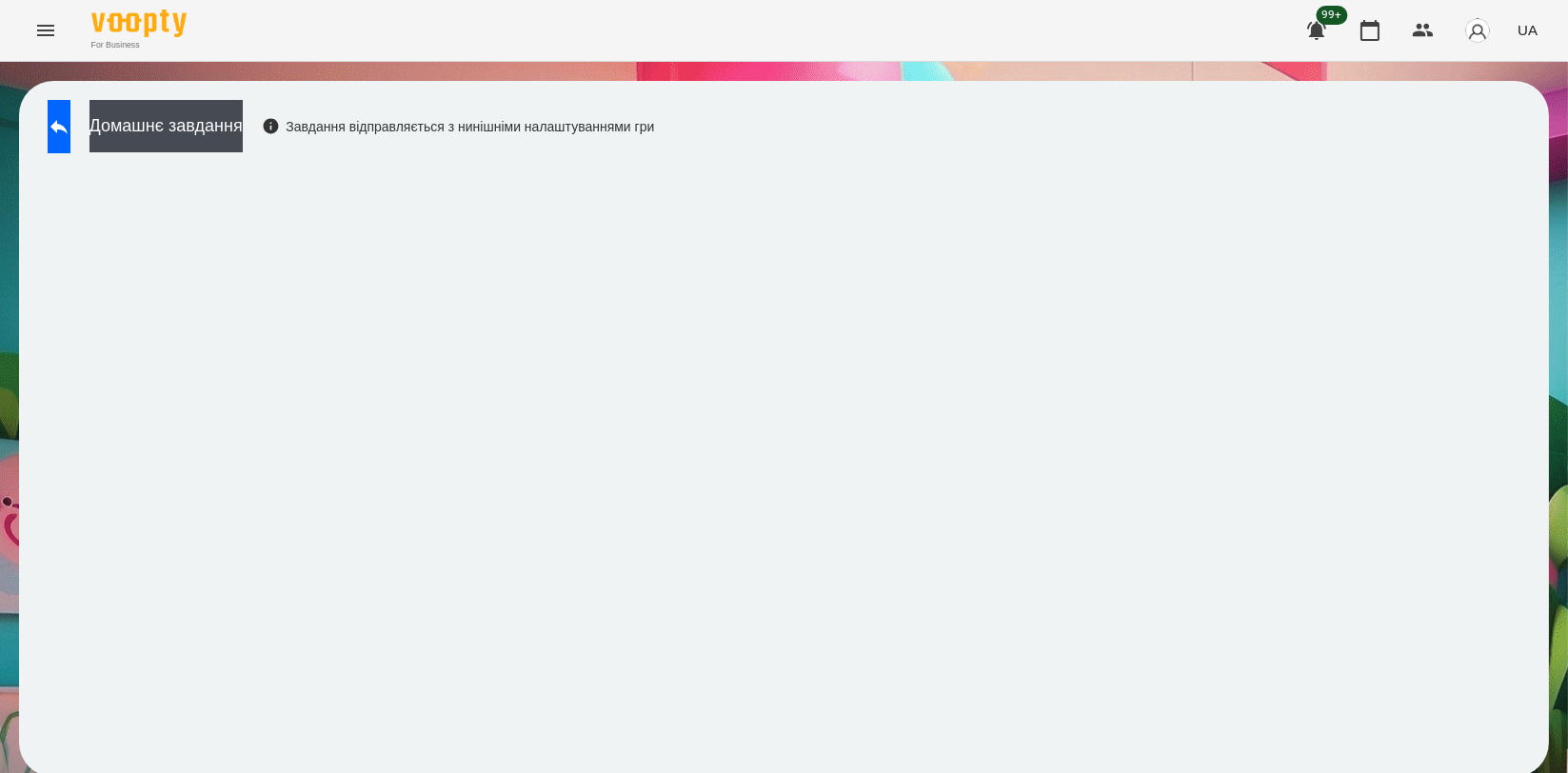
click at [115, 105] on div "Домашнє завдання Завдання відправляється з нинішніми налаштуваннями гри" at bounding box center [346, 131] width 616 height 63
click at [68, 127] on icon at bounding box center [59, 127] width 17 height 14
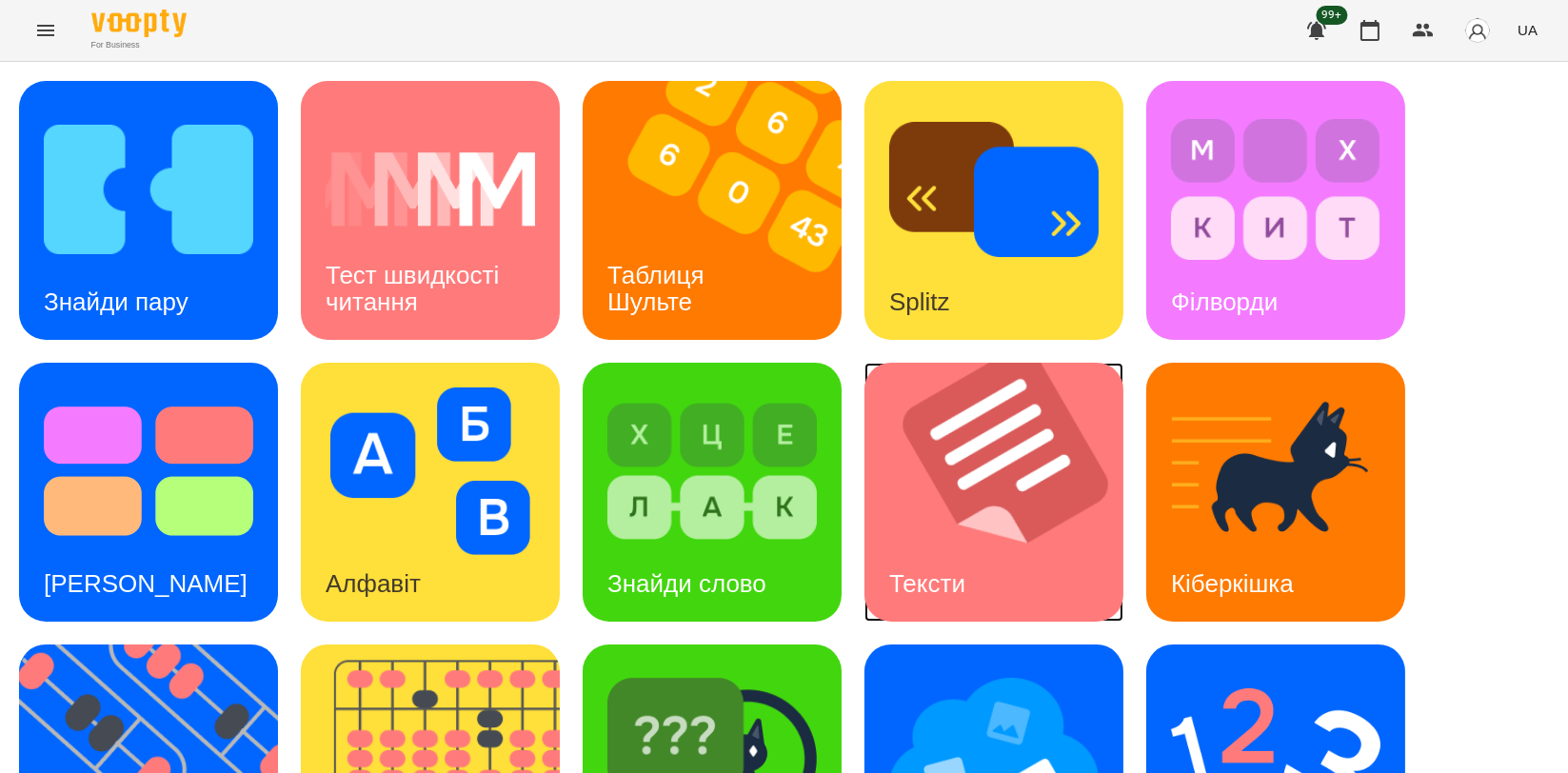
click at [961, 519] on img at bounding box center [1006, 493] width 283 height 259
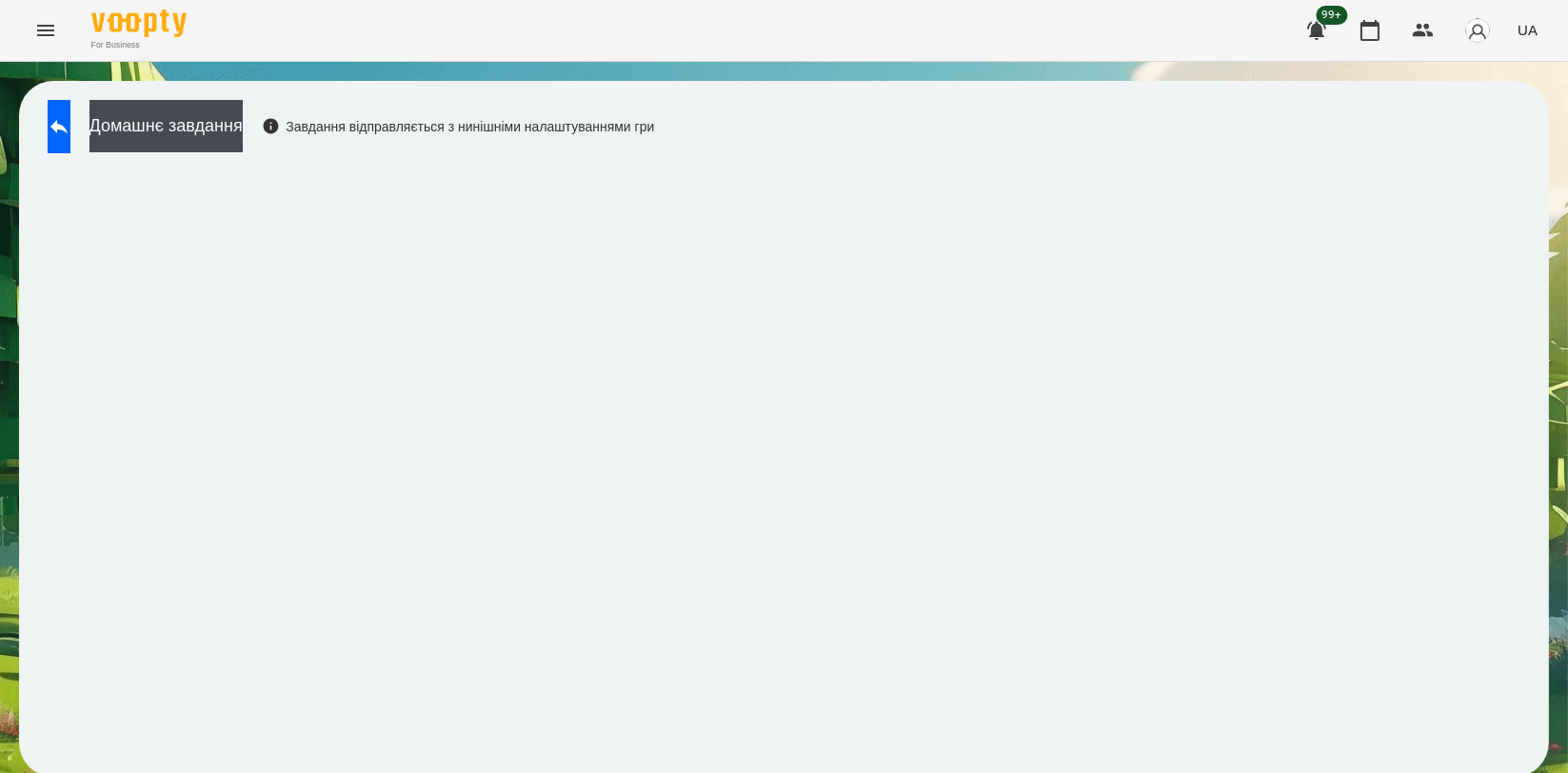
scroll to position [3, 0]
click at [62, 123] on button at bounding box center [59, 126] width 23 height 53
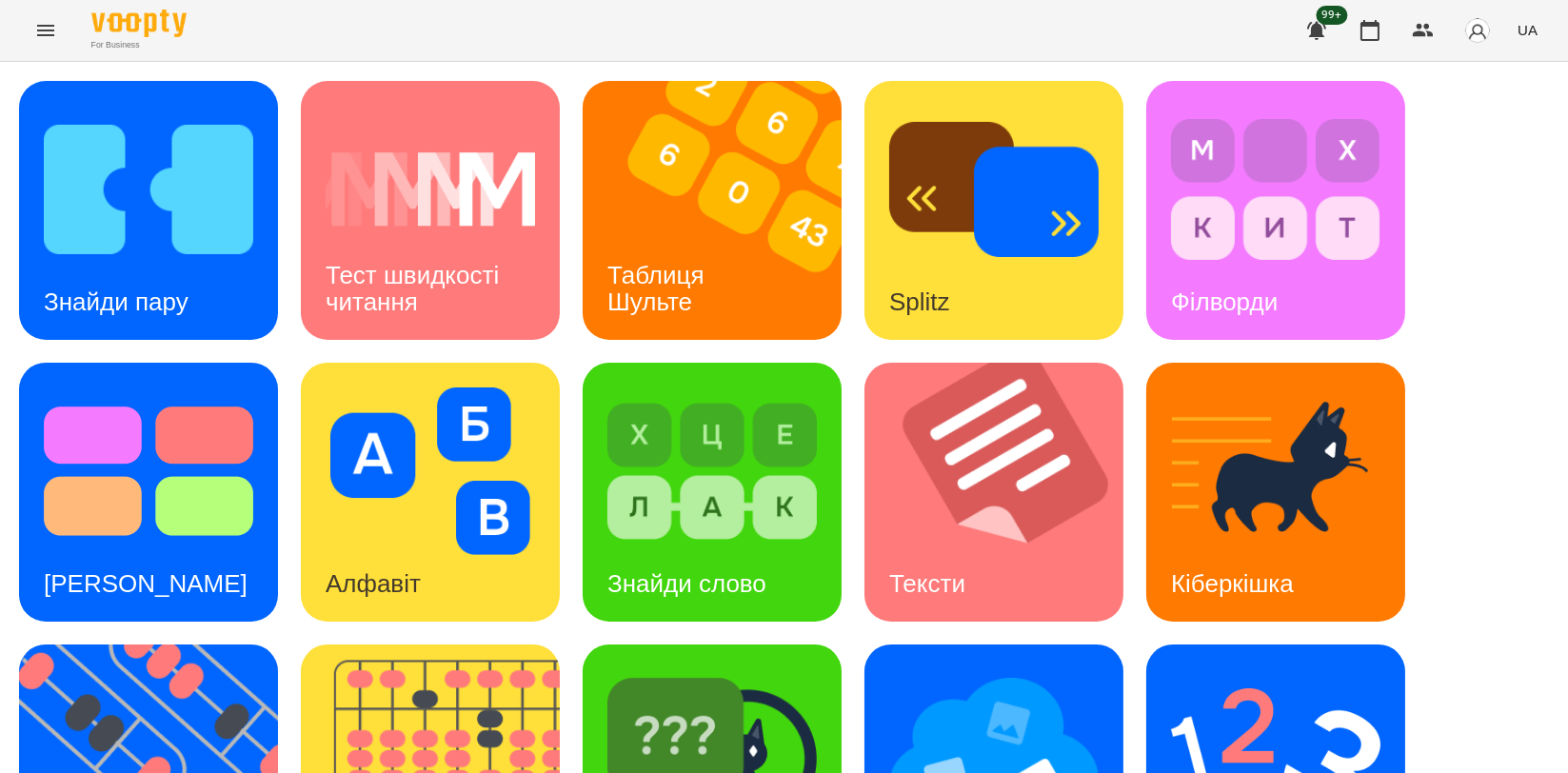
scroll to position [431, 0]
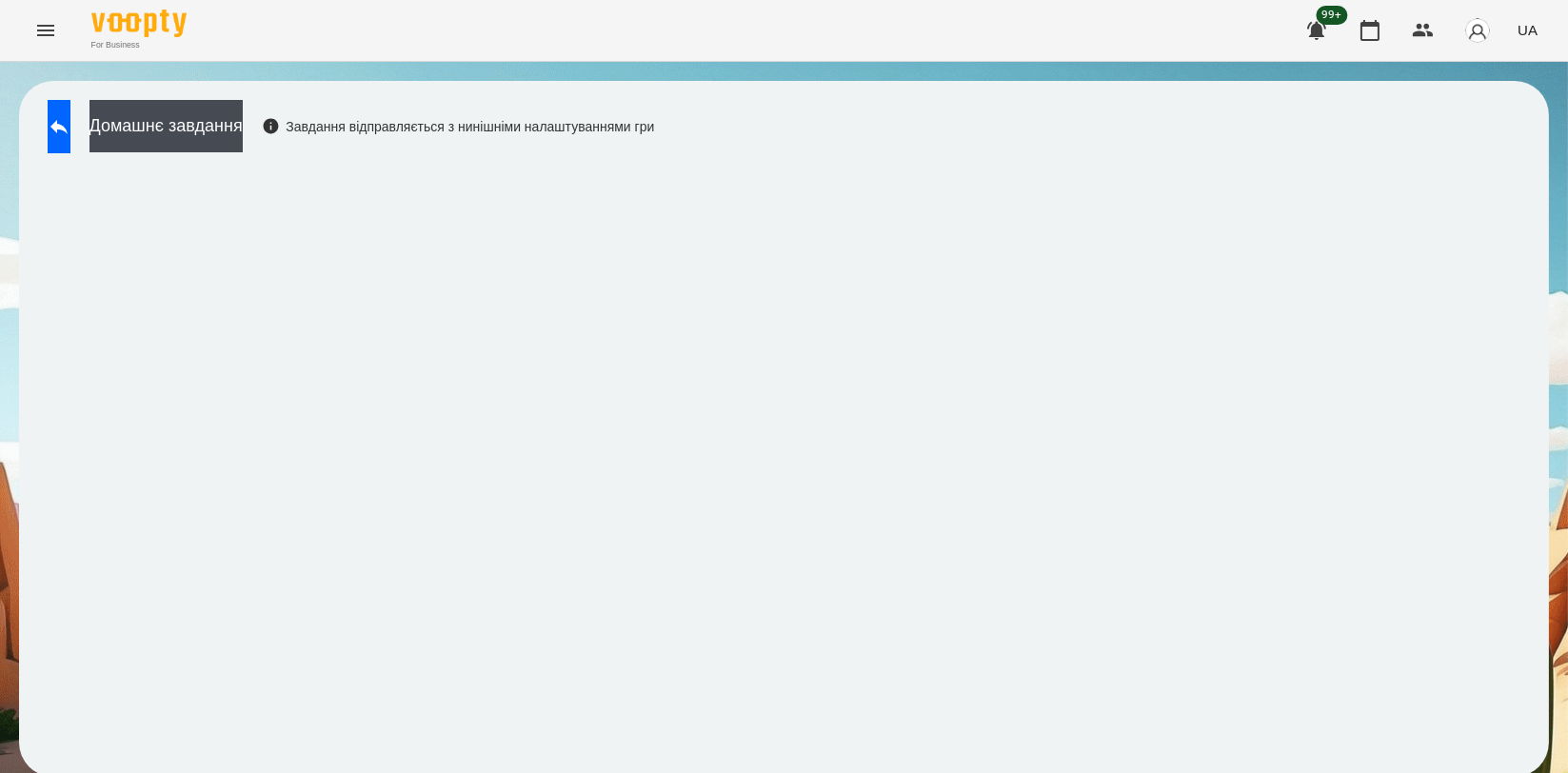
scroll to position [3, 0]
click at [53, 116] on button at bounding box center [59, 126] width 23 height 53
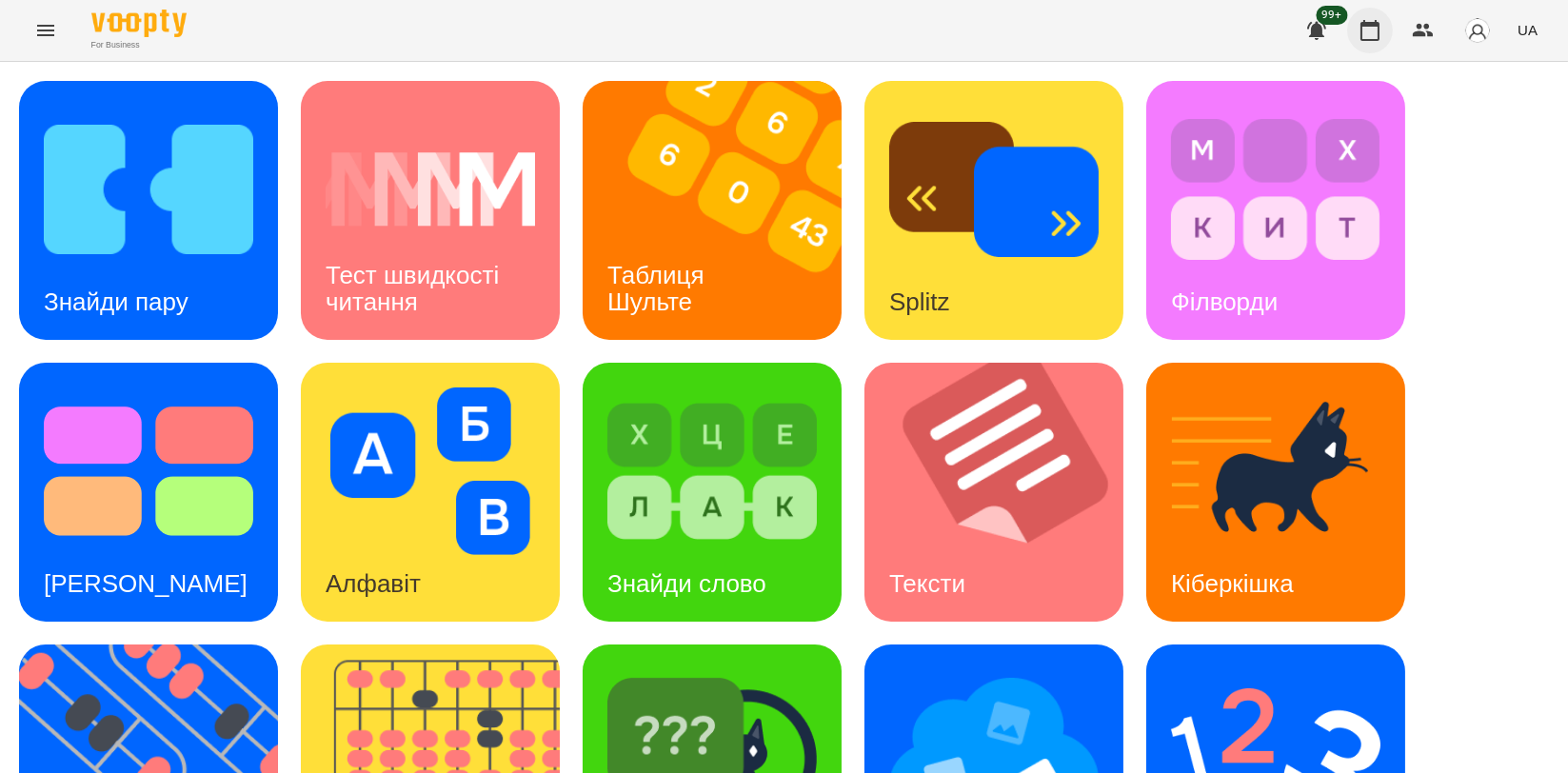
click at [1372, 26] on icon "button" at bounding box center [1370, 30] width 19 height 21
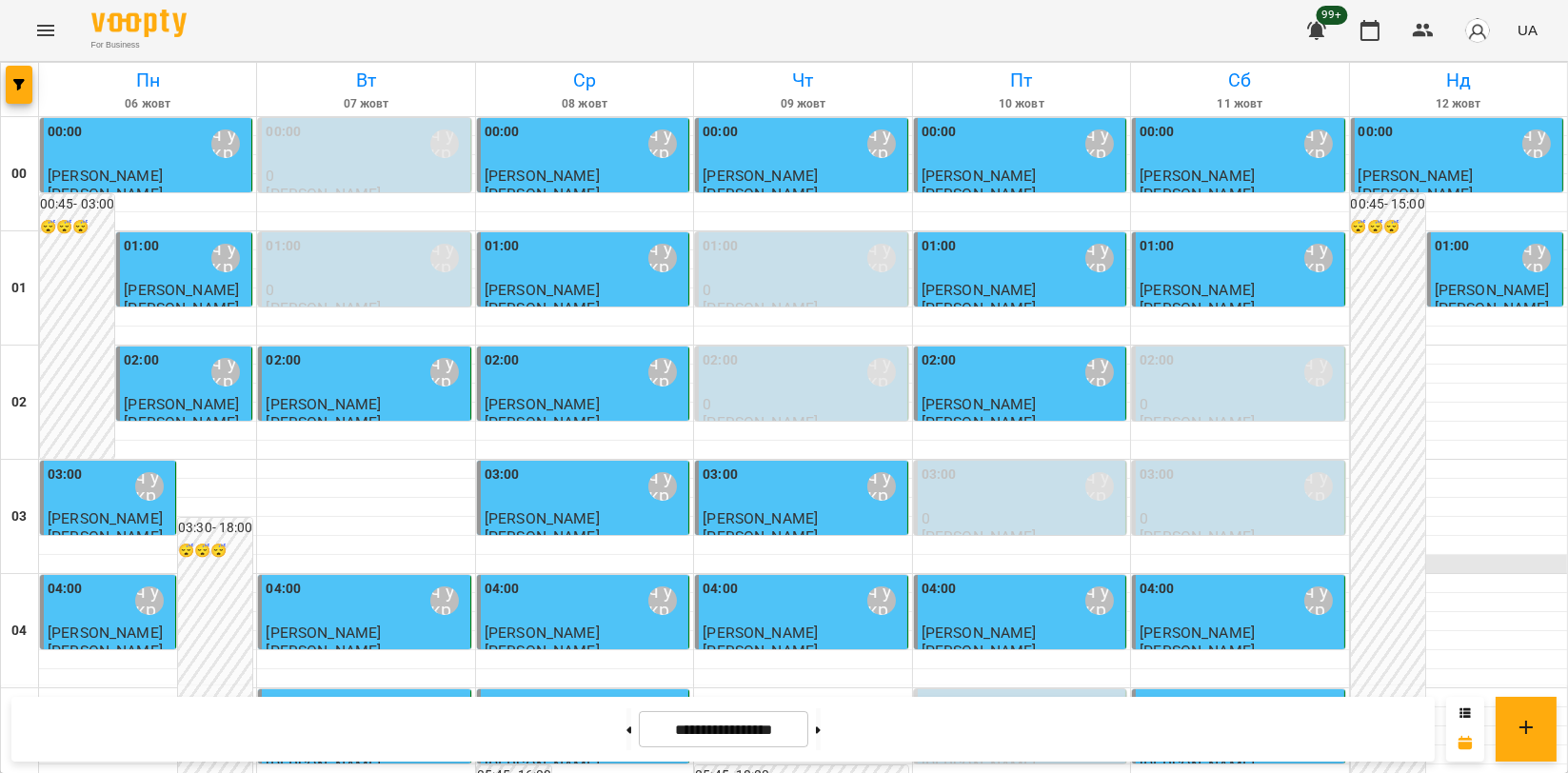
scroll to position [2172, 0]
click at [821, 720] on button at bounding box center [818, 729] width 5 height 42
type input "**********"
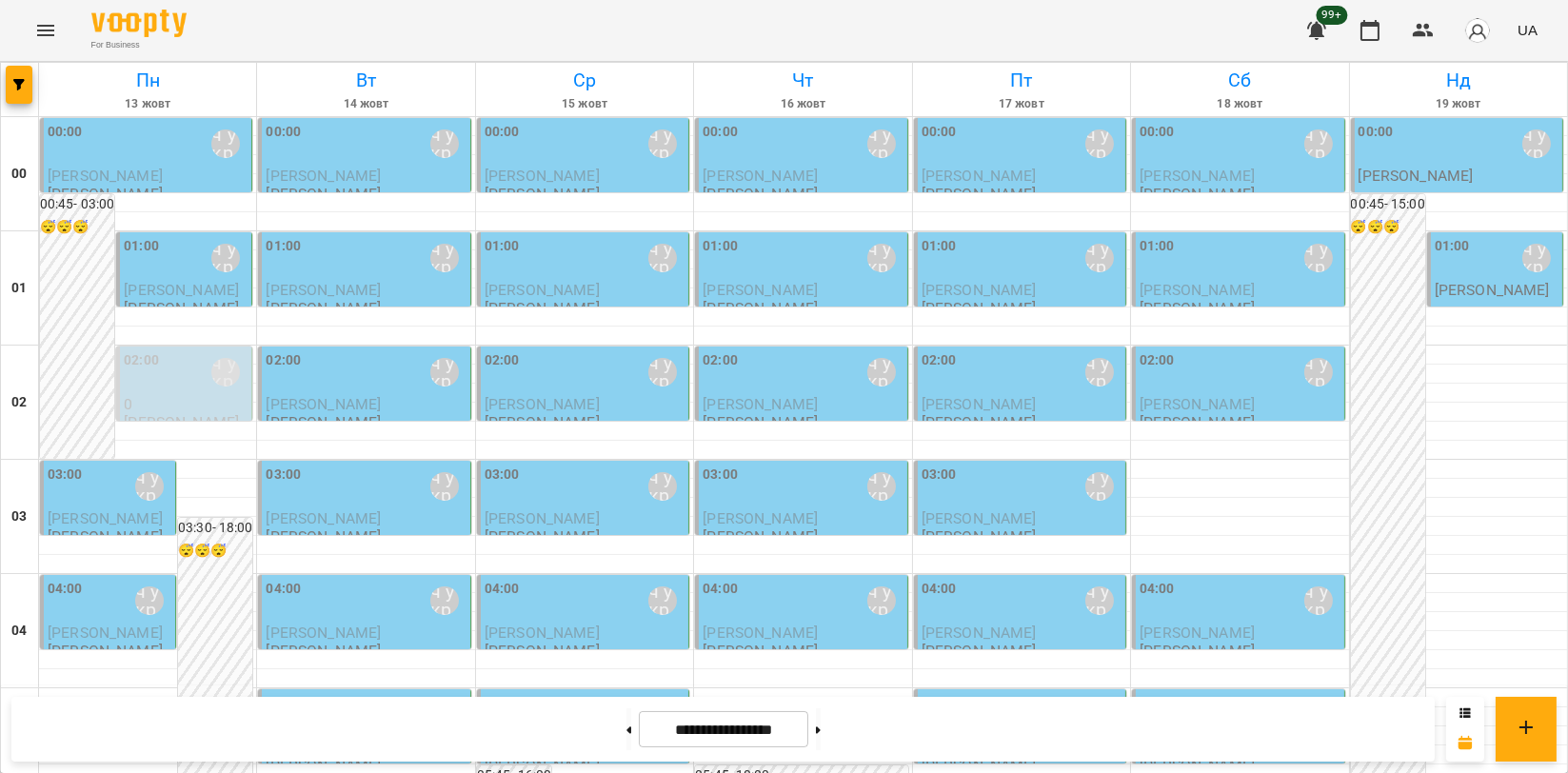
scroll to position [0, 0]
click at [144, 390] on div "02:00" at bounding box center [141, 372] width 35 height 44
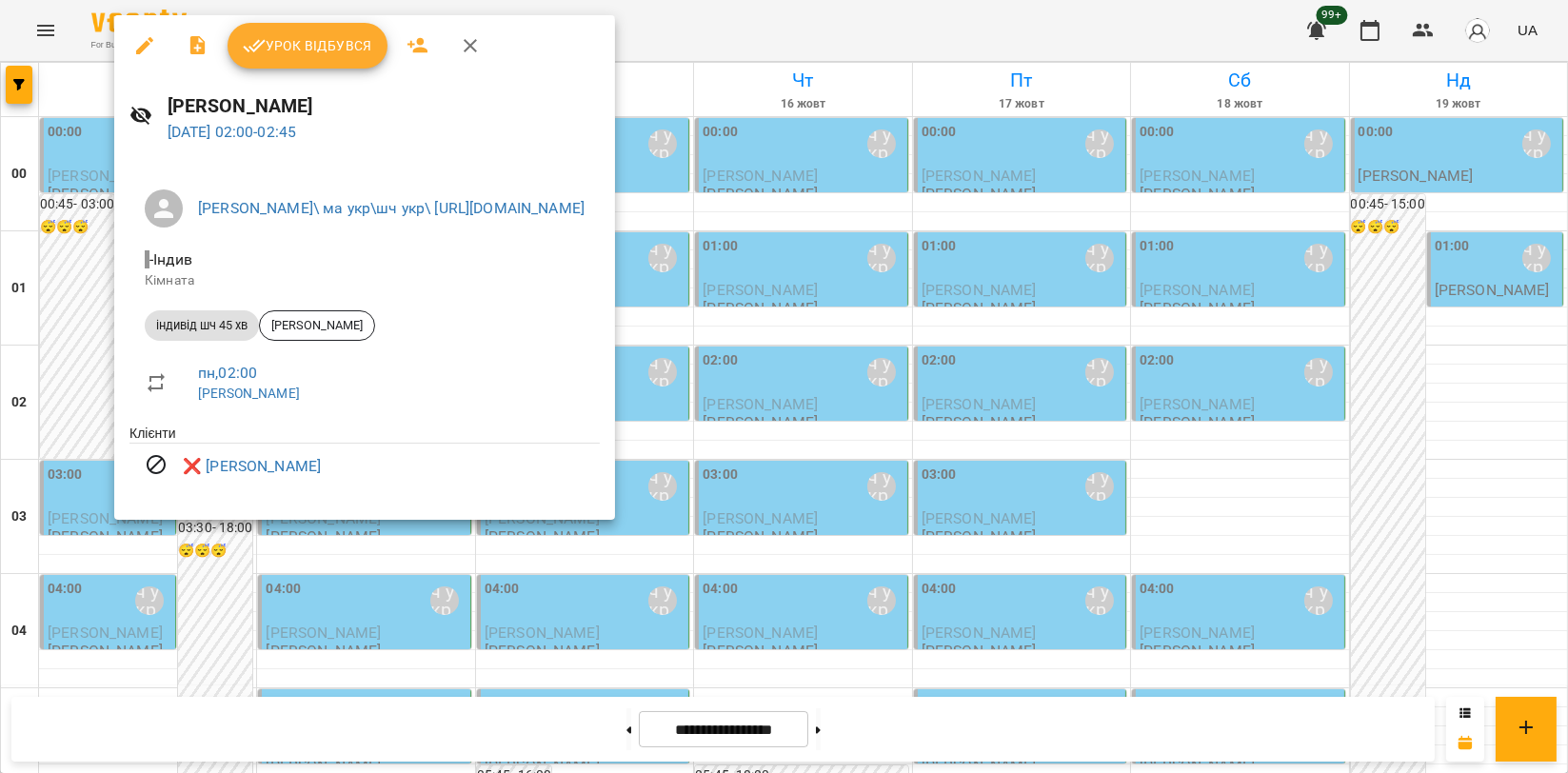
click at [471, 50] on icon "button" at bounding box center [470, 45] width 23 height 23
